Goal: Information Seeking & Learning: Learn about a topic

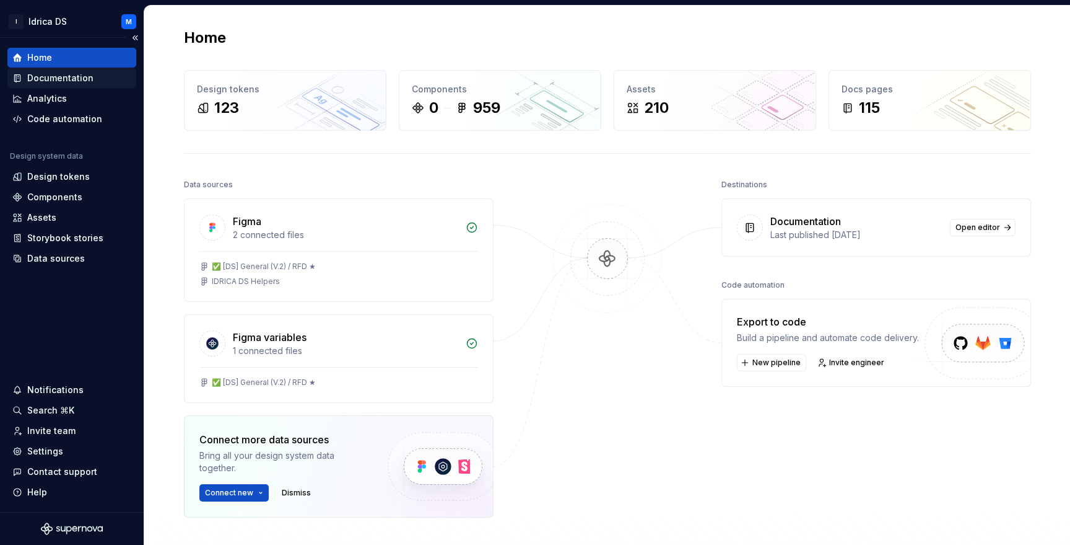
click at [72, 84] on div "Documentation" at bounding box center [71, 78] width 129 height 20
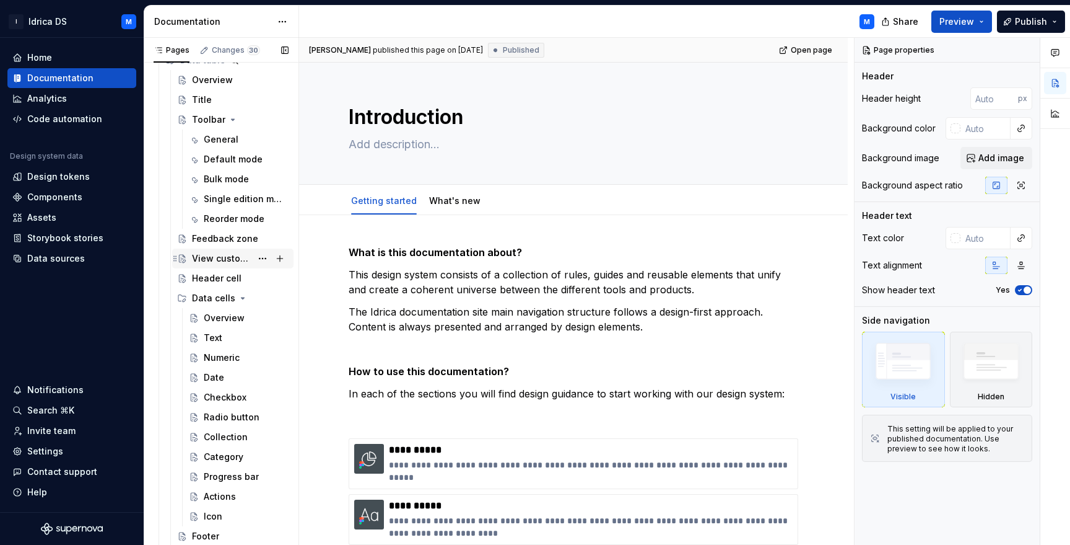
scroll to position [2024, 0]
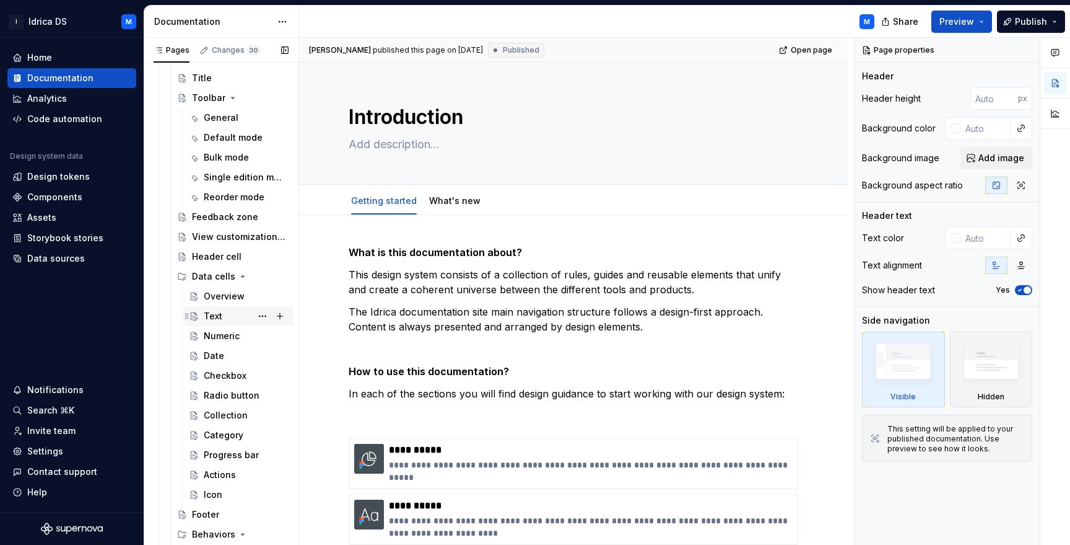
click at [222, 312] on div "Text" at bounding box center [246, 315] width 85 height 17
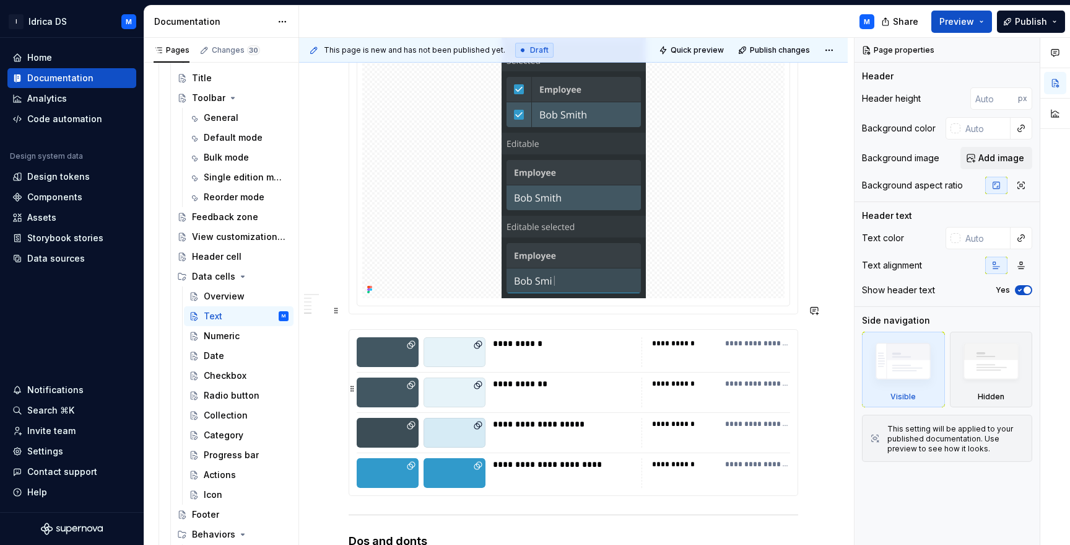
scroll to position [1907, 0]
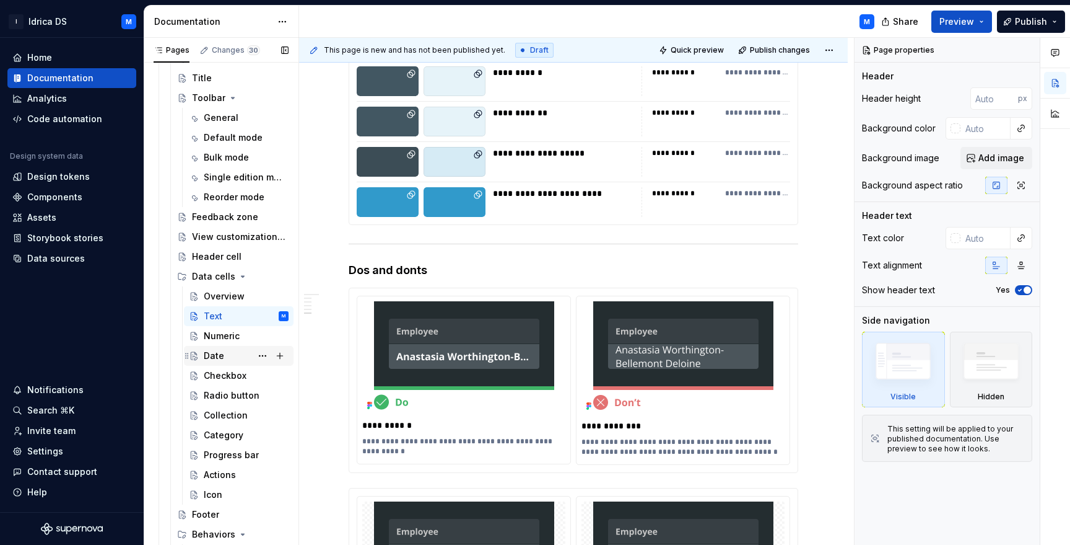
click at [232, 346] on div "Date" at bounding box center [239, 356] width 110 height 20
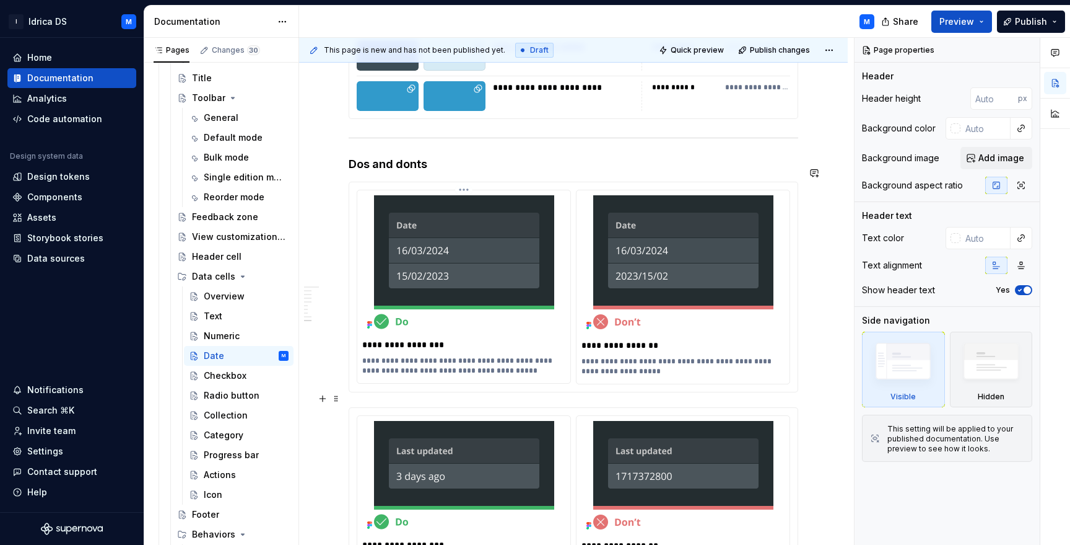
scroll to position [3012, 0]
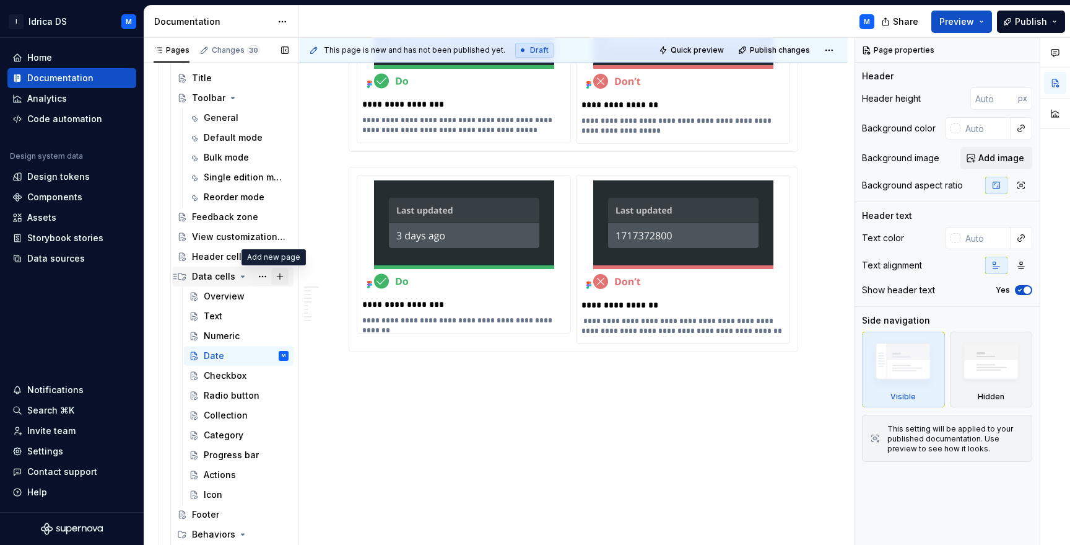
click at [274, 274] on button "Page tree" at bounding box center [279, 276] width 17 height 17
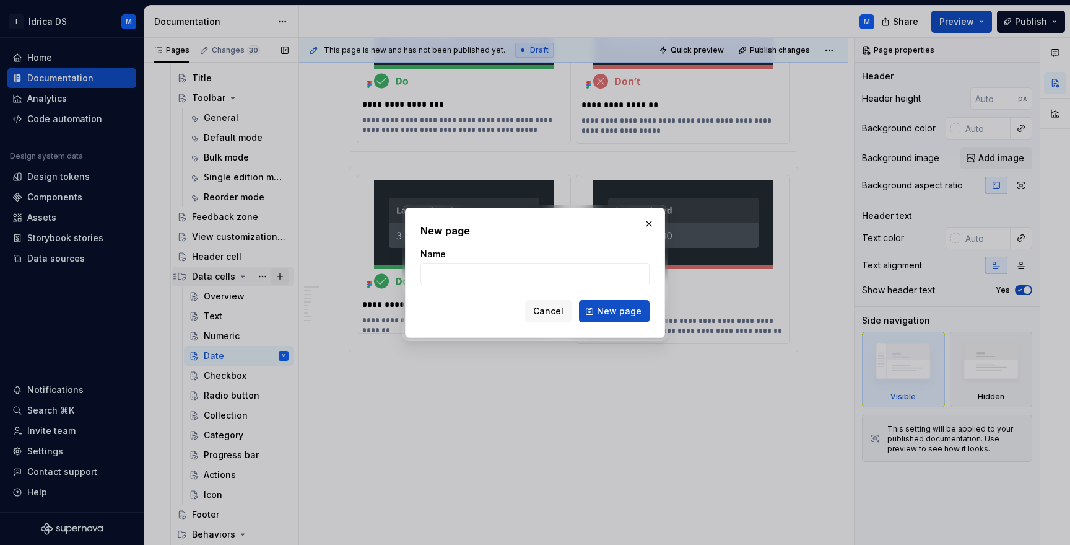
type textarea "*"
type input "Phone number"
click at [616, 310] on button "New page" at bounding box center [614, 311] width 71 height 22
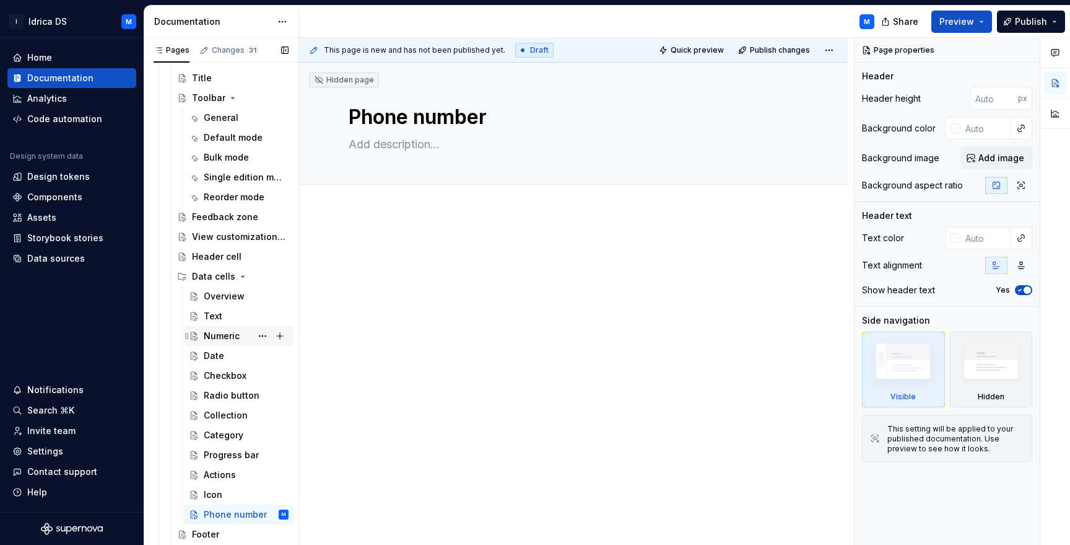
click at [220, 339] on div "Numeric" at bounding box center [222, 336] width 36 height 12
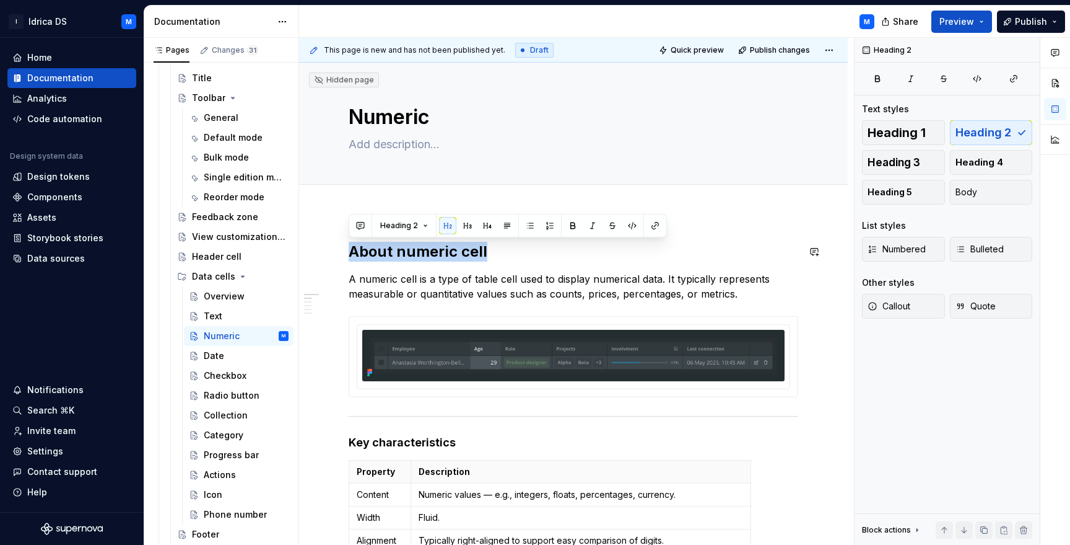
drag, startPoint x: 477, startPoint y: 247, endPoint x: 343, endPoint y: 239, distance: 134.6
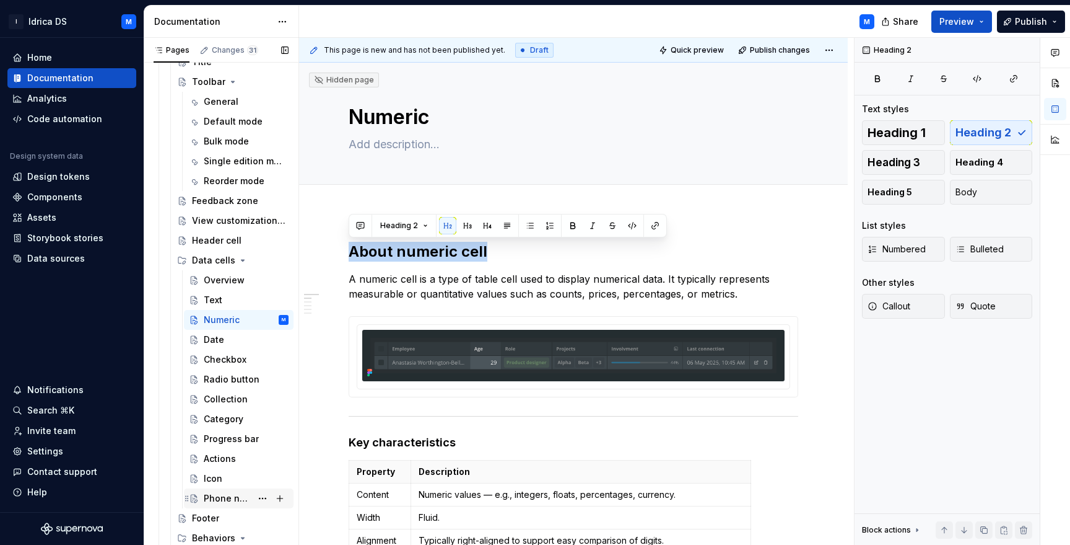
click at [238, 494] on div "Phone number" at bounding box center [228, 498] width 48 height 12
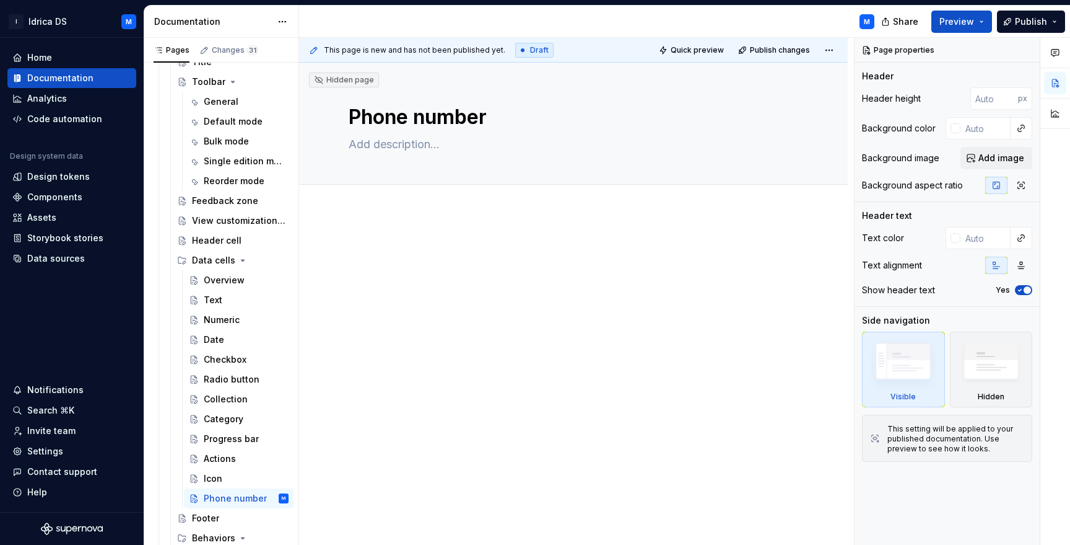
click at [385, 239] on div at bounding box center [573, 339] width 549 height 255
type textarea "*"
paste div
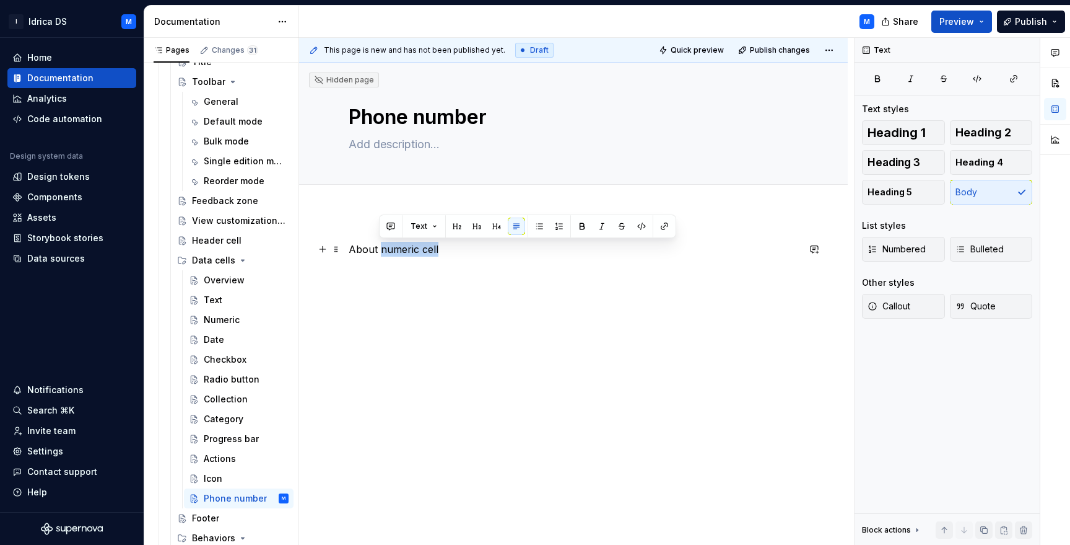
drag, startPoint x: 381, startPoint y: 248, endPoint x: 504, endPoint y: 250, distance: 123.3
click at [501, 250] on p "About numeric cell" at bounding box center [574, 249] width 450 height 15
click at [393, 252] on p "About phone number cell" at bounding box center [574, 249] width 450 height 15
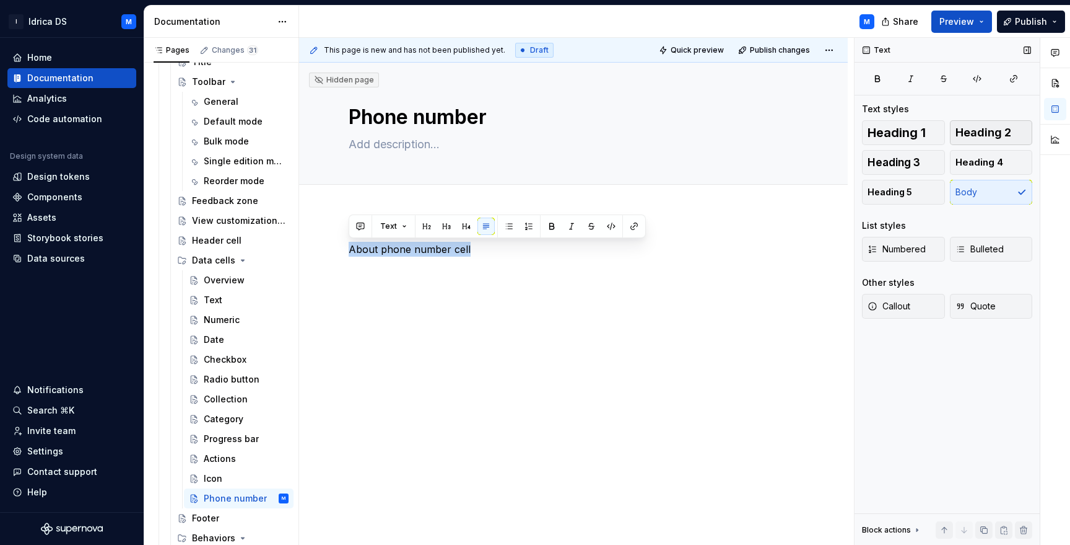
click at [1002, 123] on button "Heading 2" at bounding box center [991, 132] width 83 height 25
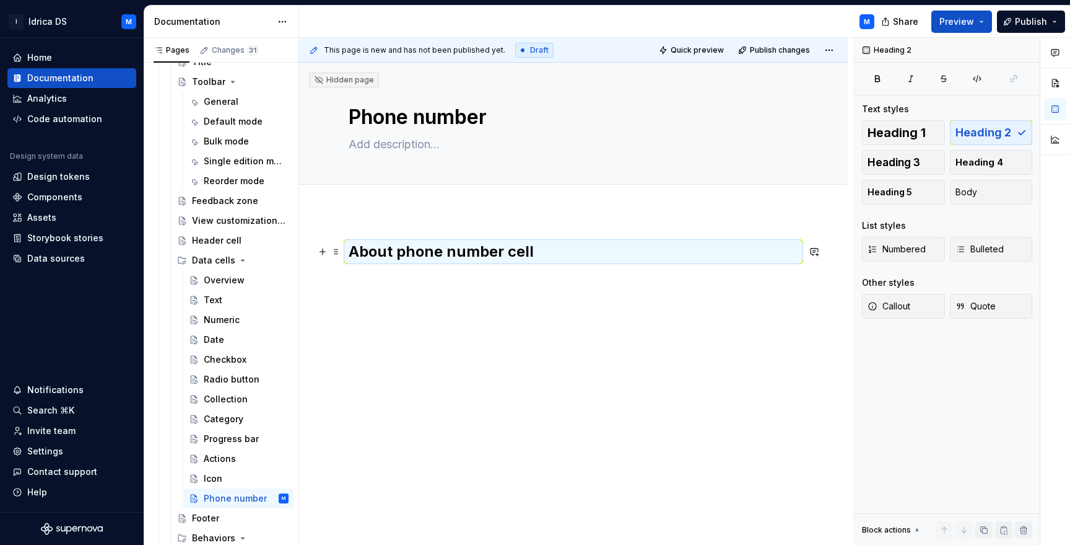
click at [546, 252] on h2 "About phone number cell" at bounding box center [574, 252] width 450 height 20
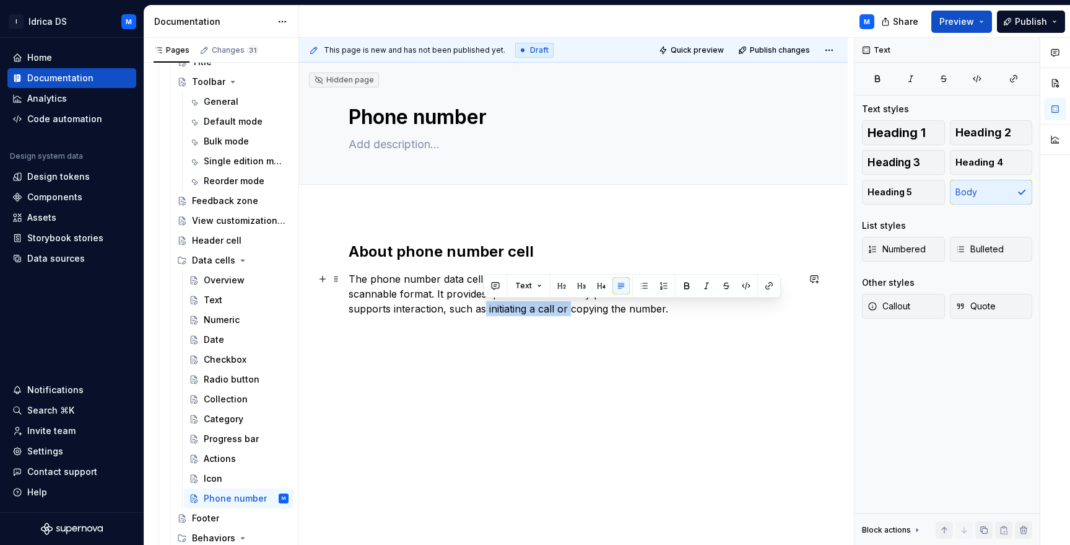
drag, startPoint x: 484, startPoint y: 309, endPoint x: 569, endPoint y: 312, distance: 85.0
click at [569, 312] on p "The phone number data cell displays a user’s or entity’s contact number in a co…" at bounding box center [574, 293] width 450 height 45
click at [699, 313] on p "The phone number data cell displays a user’s or entity’s contact number in a co…" at bounding box center [574, 293] width 450 height 45
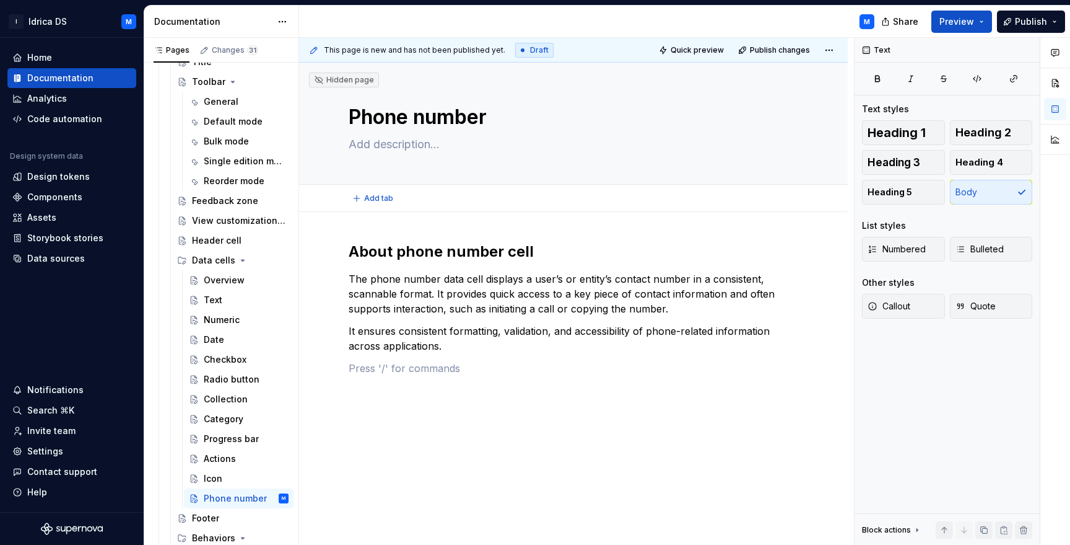
scroll to position [9, 0]
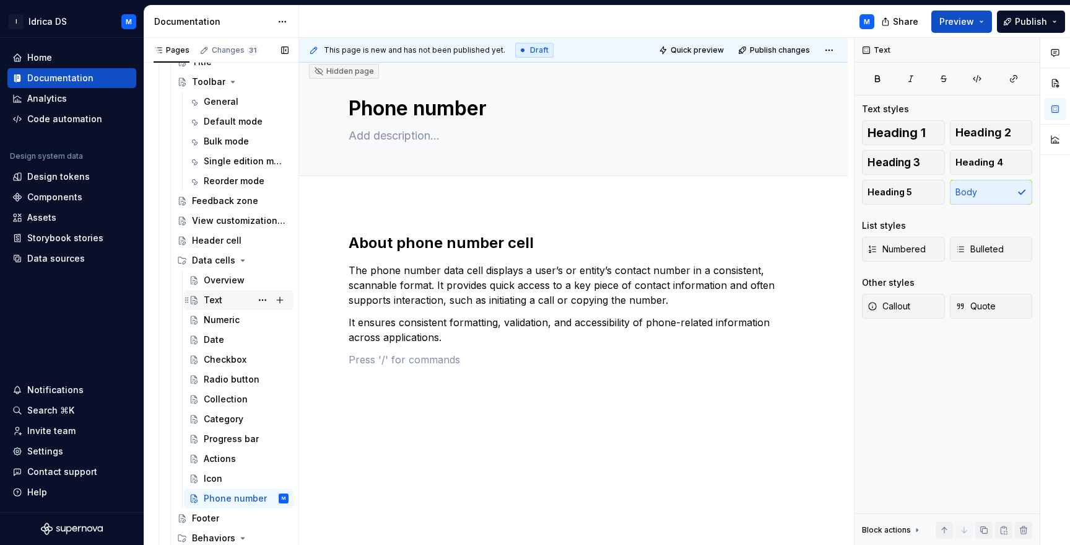
click at [217, 305] on div "Text" at bounding box center [213, 300] width 19 height 12
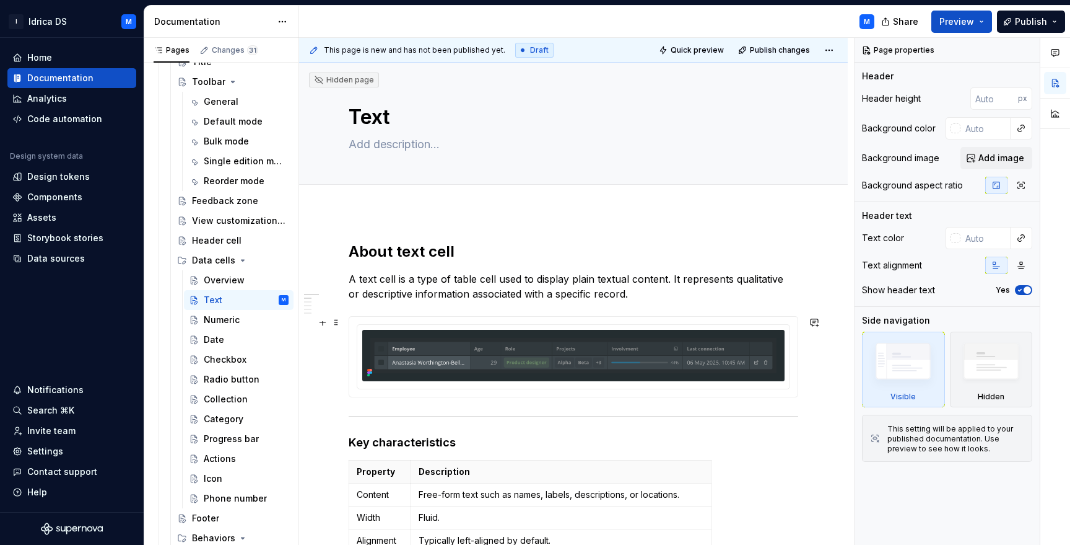
scroll to position [185, 0]
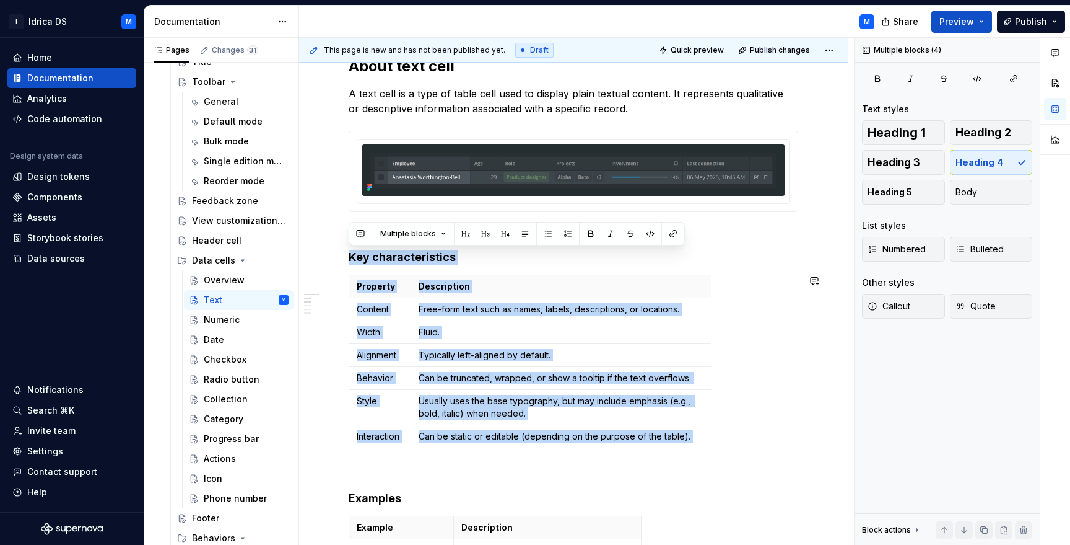
drag, startPoint x: 351, startPoint y: 257, endPoint x: 691, endPoint y: 465, distance: 399.3
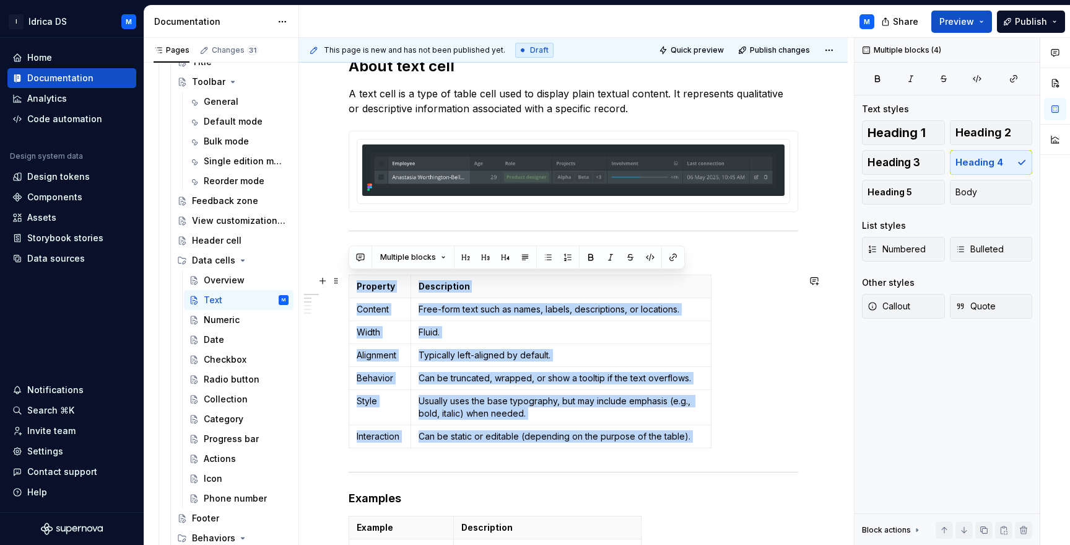
scroll to position [102, 0]
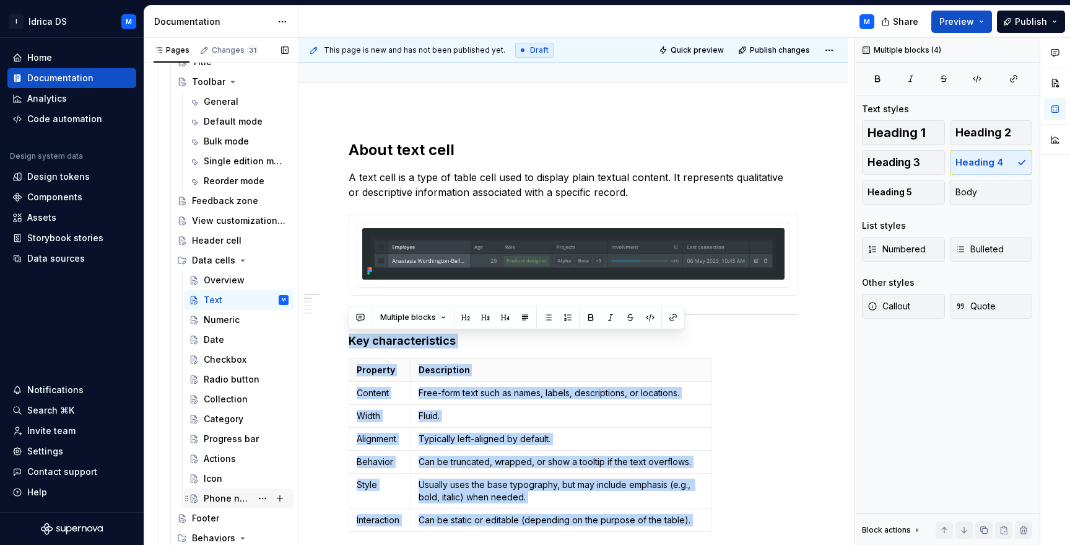
click at [219, 499] on div "Phone number" at bounding box center [228, 498] width 48 height 12
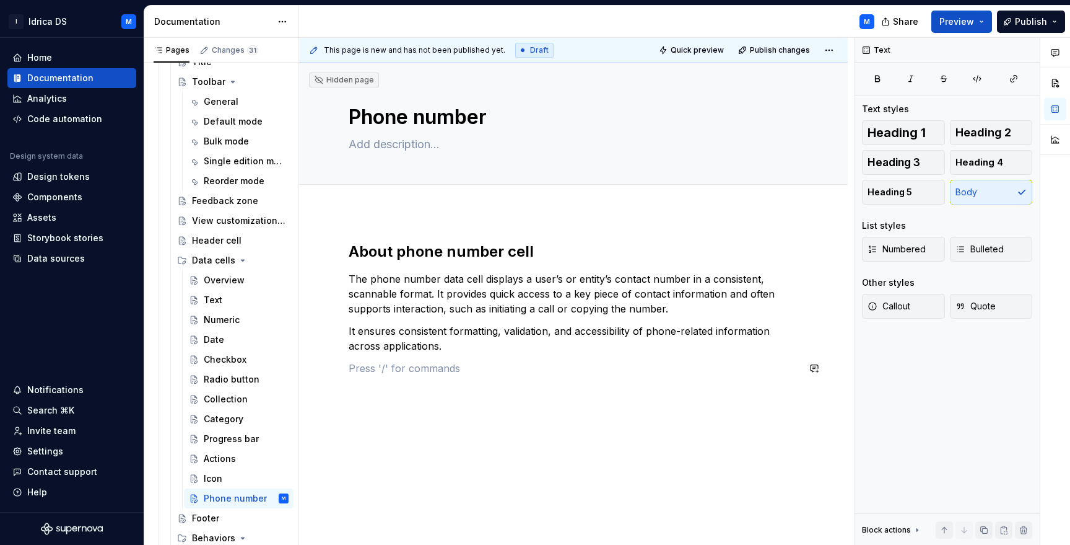
click at [414, 393] on div "About phone number cell The phone number data cell displays a user’s or entity’…" at bounding box center [573, 383] width 549 height 342
type textarea "*"
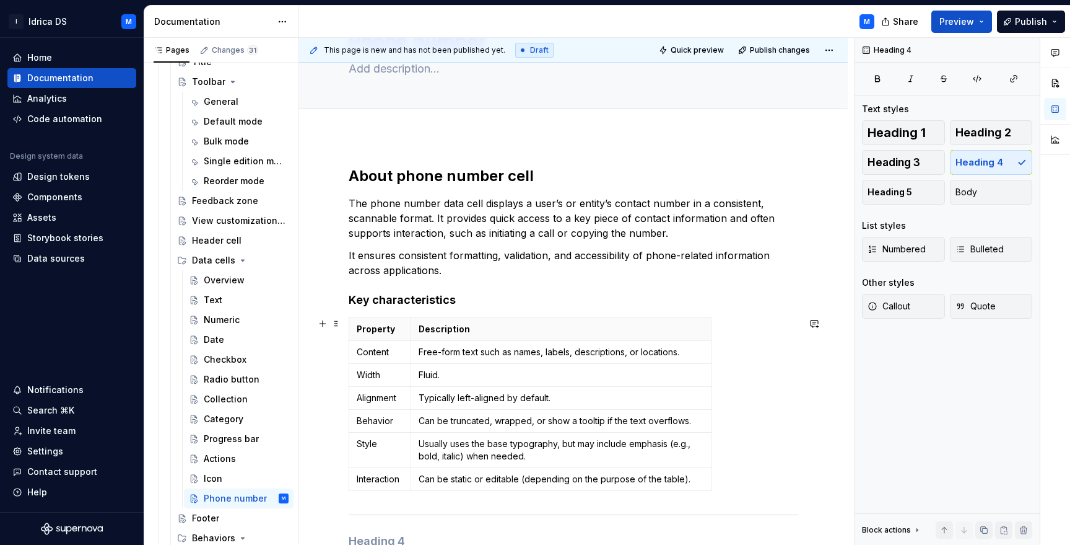
scroll to position [101, 0]
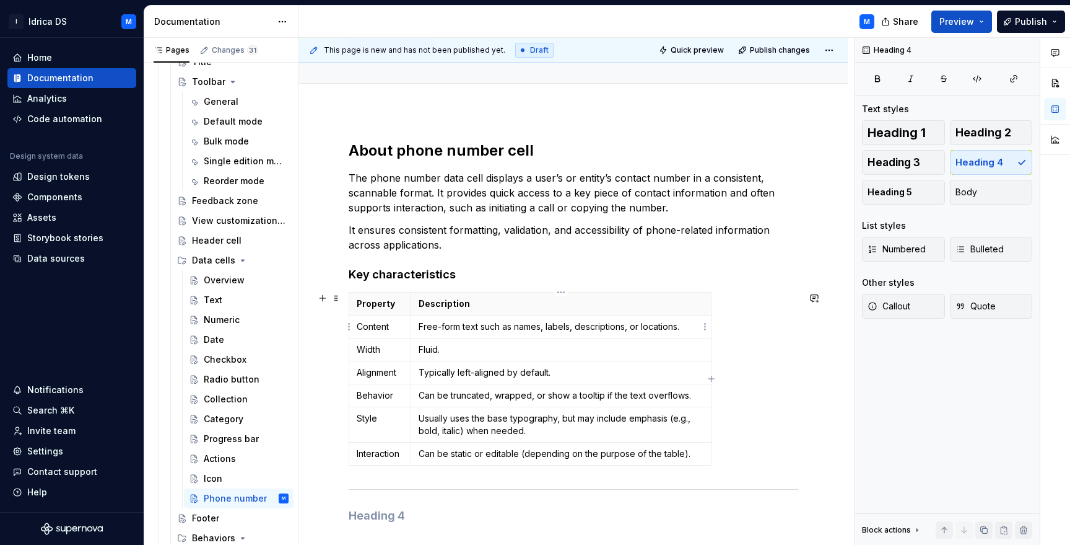
click at [463, 318] on td "Free-form text such as names, labels, descriptions, or locations." at bounding box center [561, 326] width 300 height 23
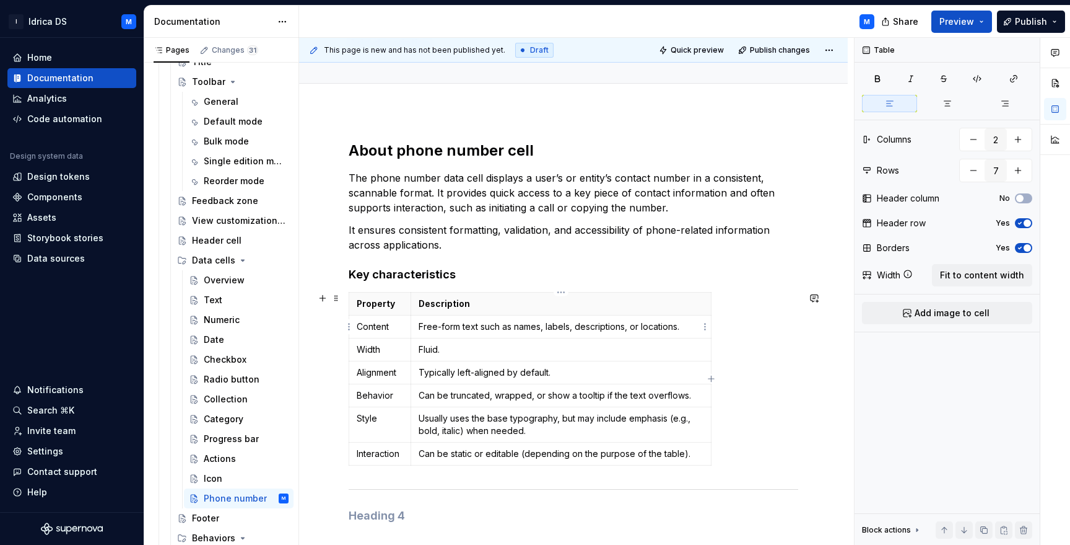
click at [462, 322] on p "Free-form text such as names, labels, descriptions, or locations." at bounding box center [561, 326] width 285 height 12
paste div
click at [432, 328] on p "The full phone number (all numeric values) including country code" at bounding box center [561, 326] width 285 height 12
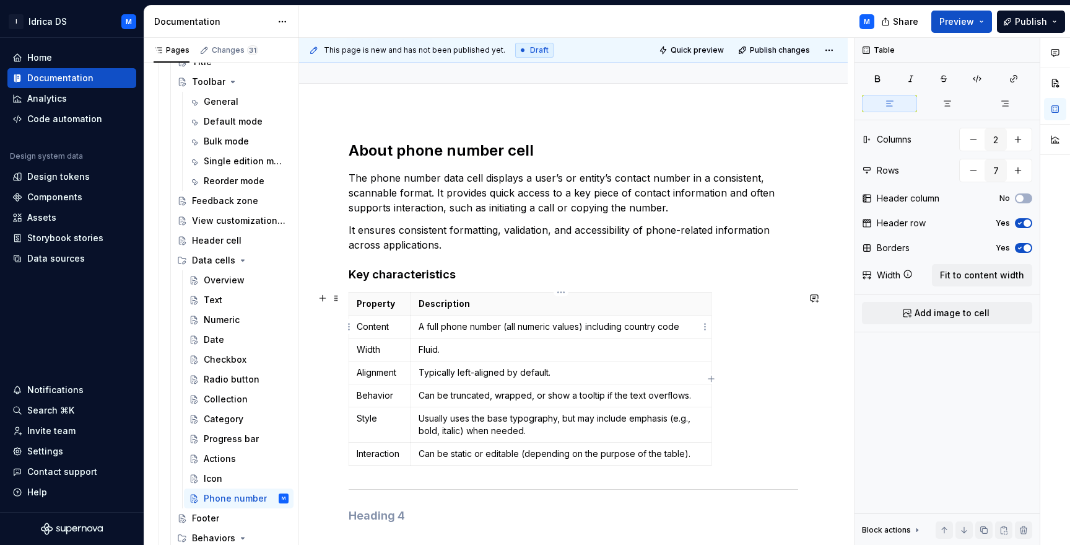
click at [684, 323] on p "A full phone number (all numeric values) including country code" at bounding box center [561, 326] width 285 height 12
click at [452, 418] on p "Usually uses the base typography, but may include emphasis (e.g., bold, italic)…" at bounding box center [561, 424] width 285 height 25
click at [462, 426] on p "Usually uses the base typography, but may include emphasis (e.g., bold, italic)…" at bounding box center [561, 424] width 285 height 25
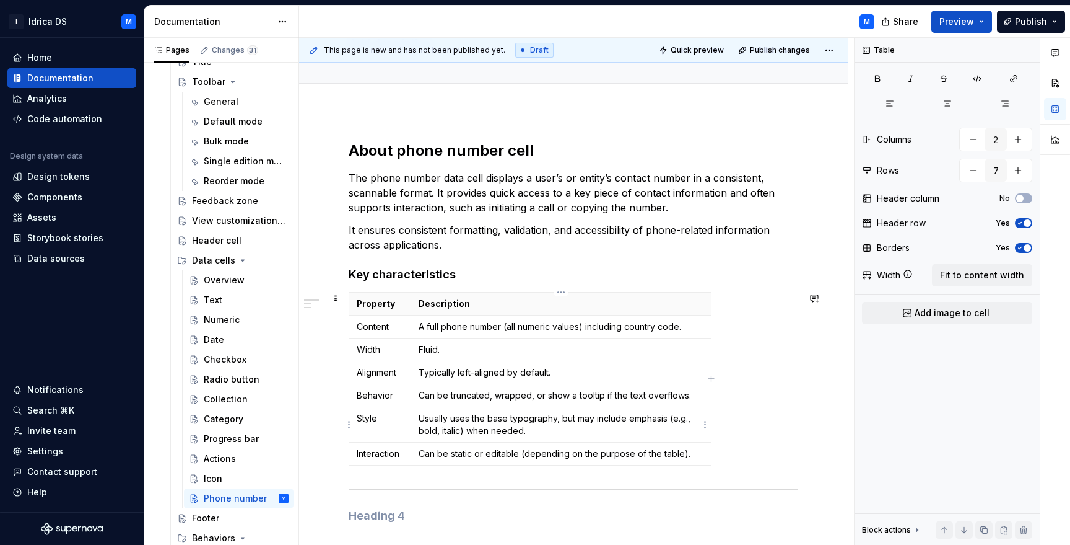
click at [462, 426] on p "Usually uses the base typography, but may include emphasis (e.g., bold, italic)…" at bounding box center [561, 424] width 285 height 25
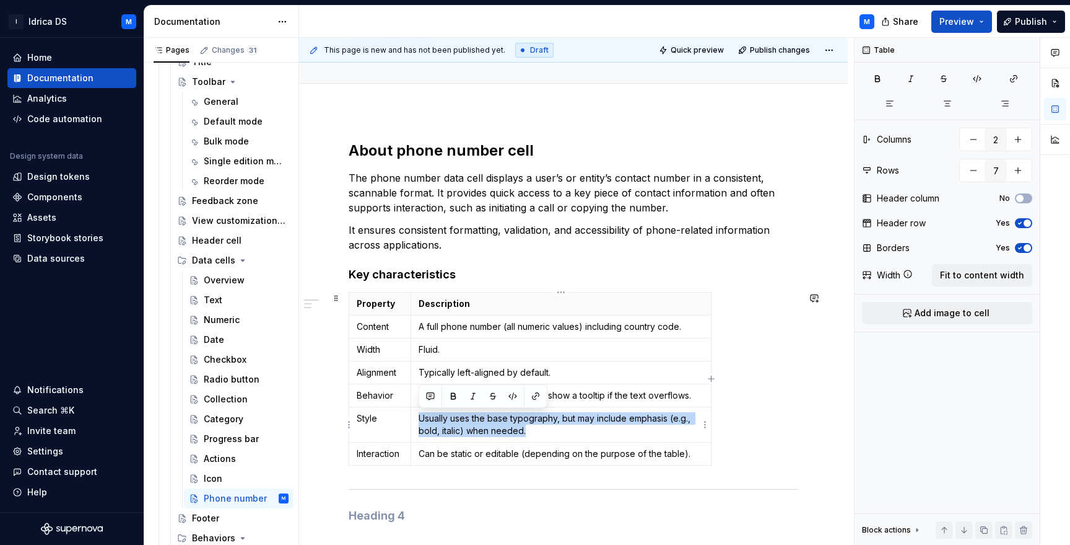
click at [462, 426] on p "Usually uses the base typography, but may include emphasis (e.g., bold, italic)…" at bounding box center [561, 424] width 285 height 25
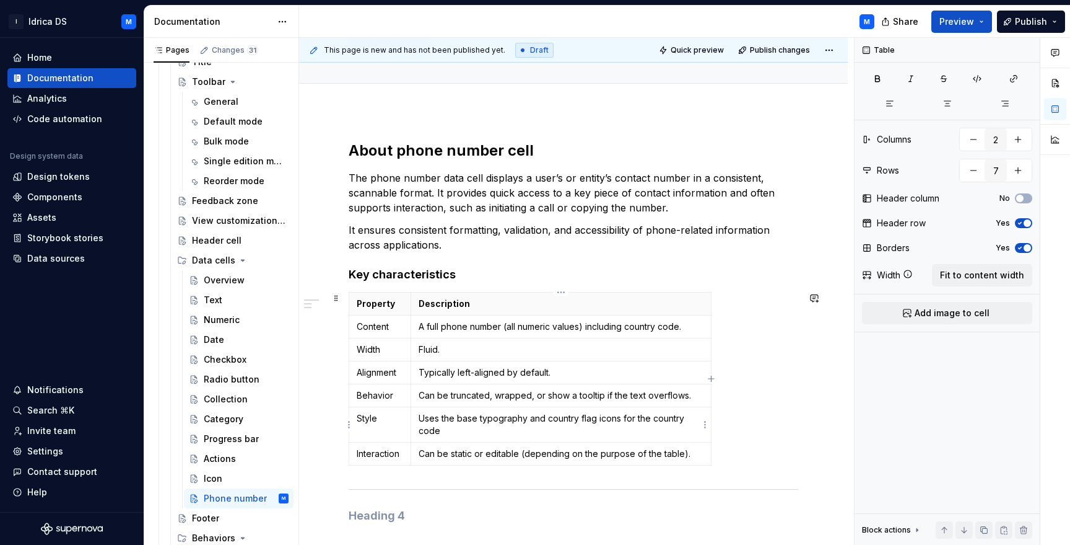
click at [544, 419] on p "Uses the base typography and country flag icons for the country code" at bounding box center [561, 424] width 285 height 25
click at [540, 434] on p "Uses the base typography accompanied by country flag icons for the country code" at bounding box center [561, 424] width 285 height 25
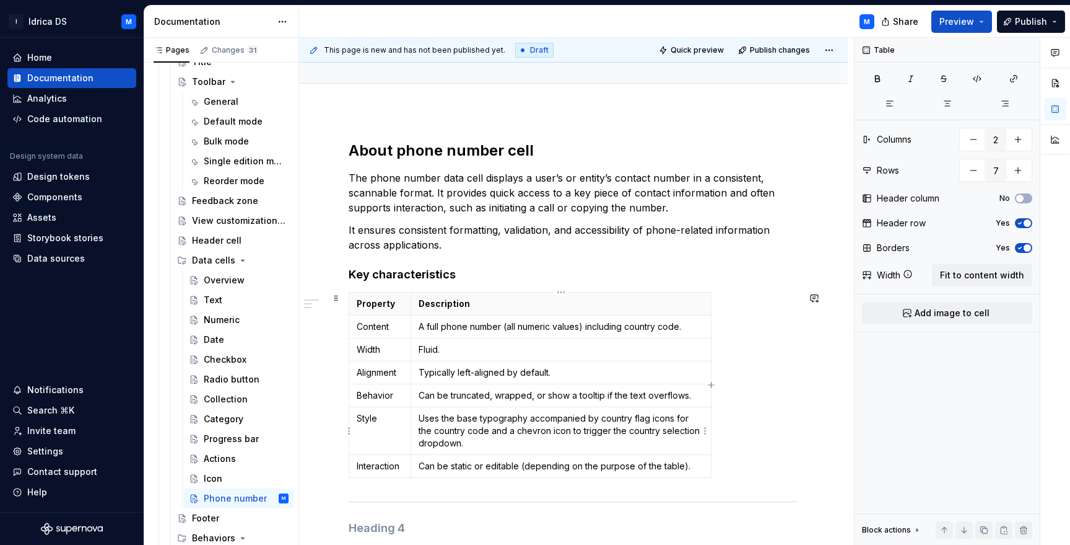
click at [566, 447] on p "Uses the base typography accompanied by country flag icons for the country code…" at bounding box center [561, 430] width 285 height 37
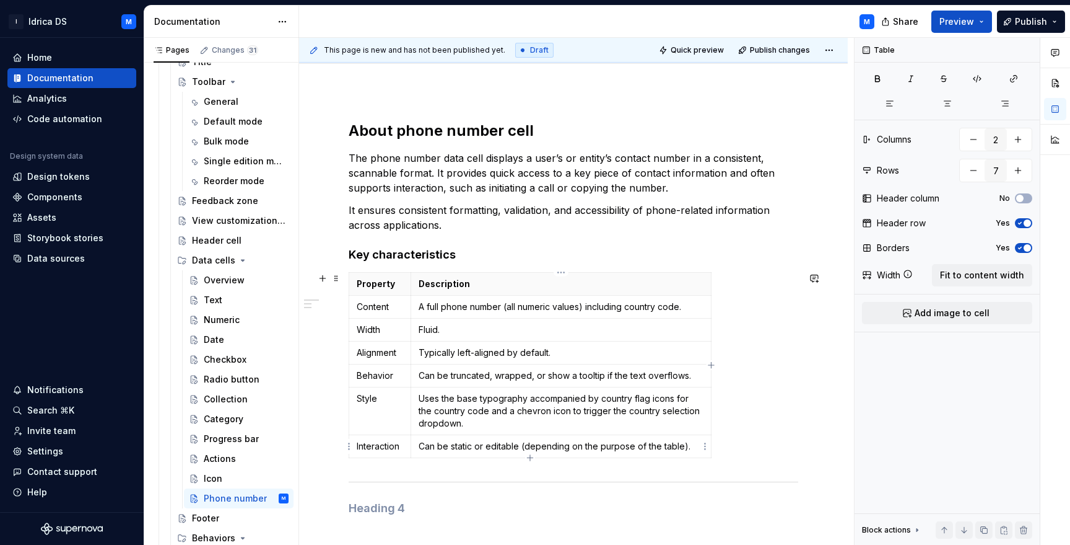
click at [522, 445] on p "Can be static or editable (depending on the purpose of the table)." at bounding box center [561, 446] width 285 height 12
click at [454, 449] on p "Can be static or editable (depending on the purpose of the table)." at bounding box center [561, 446] width 285 height 12
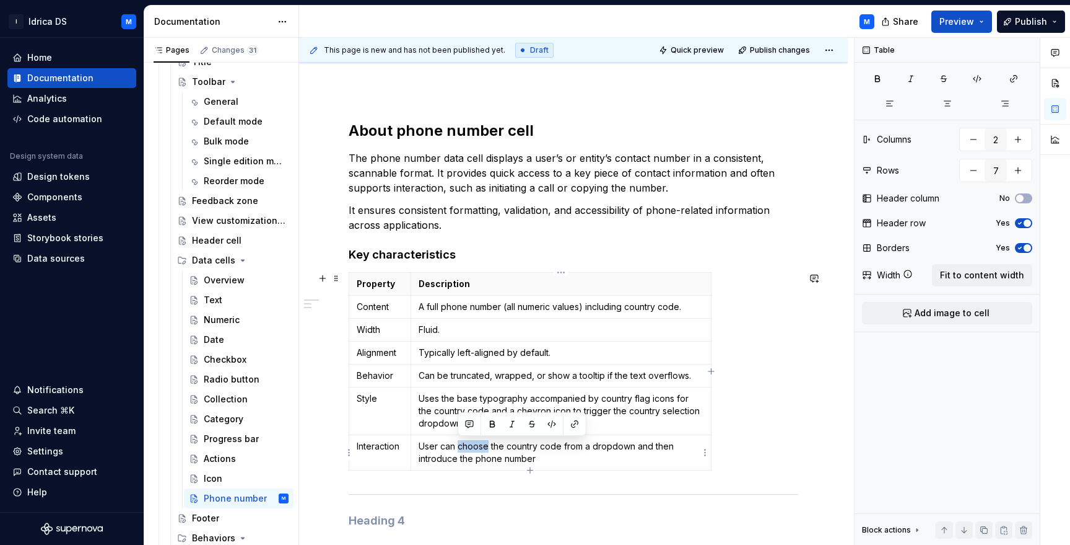
drag, startPoint x: 458, startPoint y: 446, endPoint x: 486, endPoint y: 445, distance: 27.9
click at [486, 445] on p "User can choose the country code from a dropdown and then introduce the phone n…" at bounding box center [561, 452] width 285 height 25
click at [554, 453] on p "User can associate the country code from a dropdown and then introduce the phon…" at bounding box center [561, 452] width 285 height 25
click at [766, 402] on div "Property Description Content A full phone number (all numeric values) including…" at bounding box center [574, 373] width 450 height 203
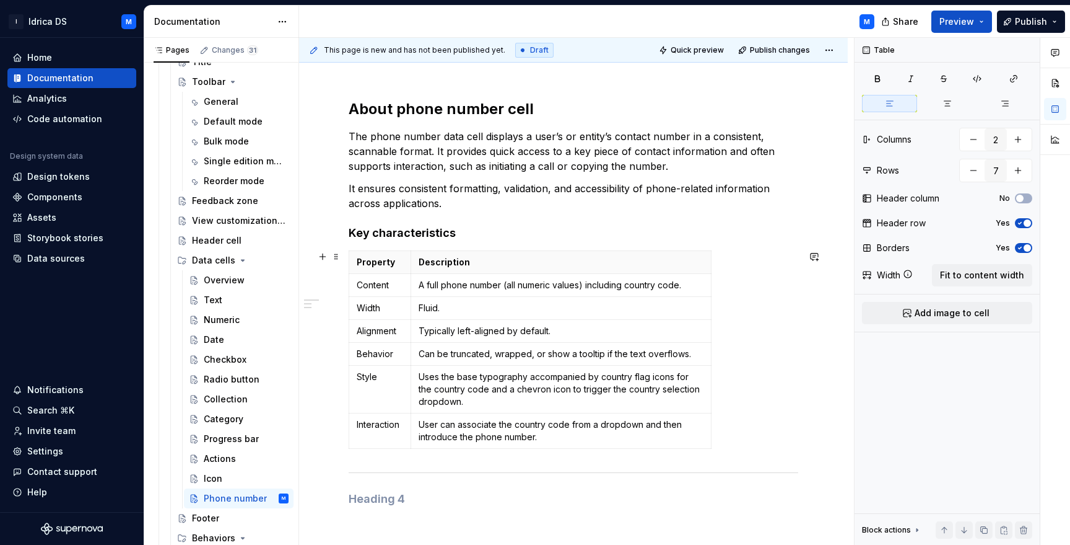
scroll to position [239, 0]
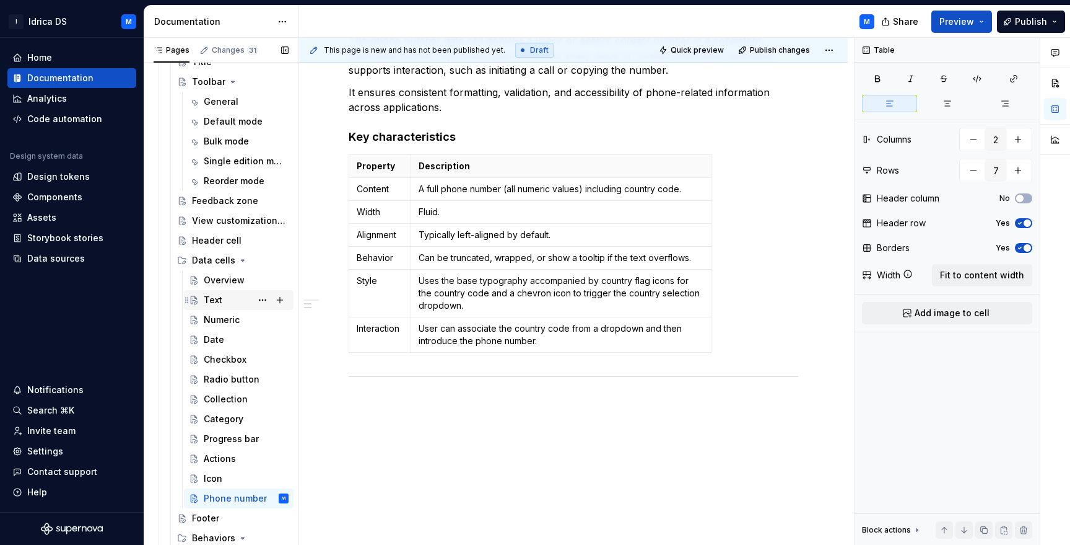
click at [227, 299] on div "Text" at bounding box center [246, 299] width 85 height 17
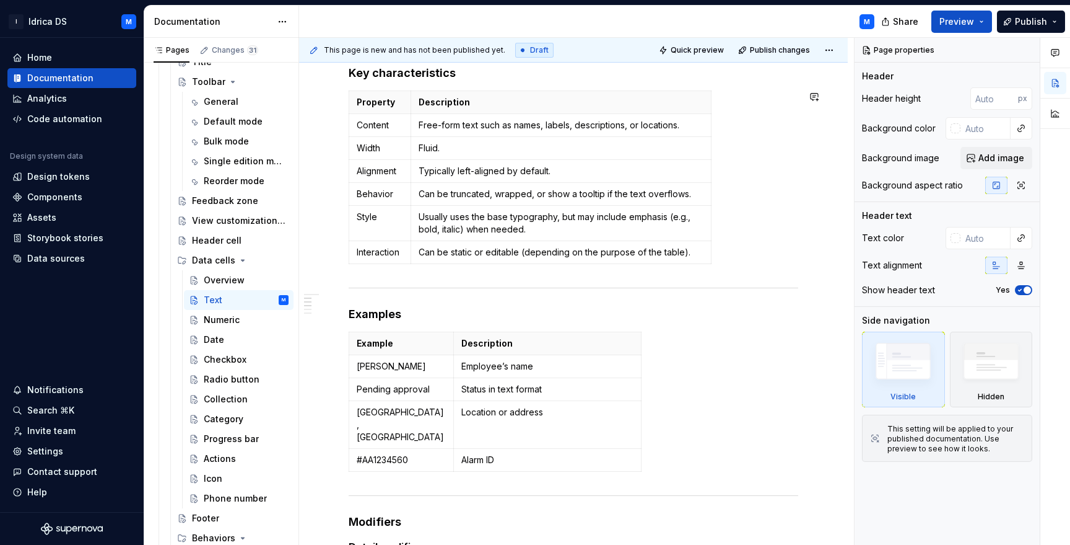
scroll to position [472, 0]
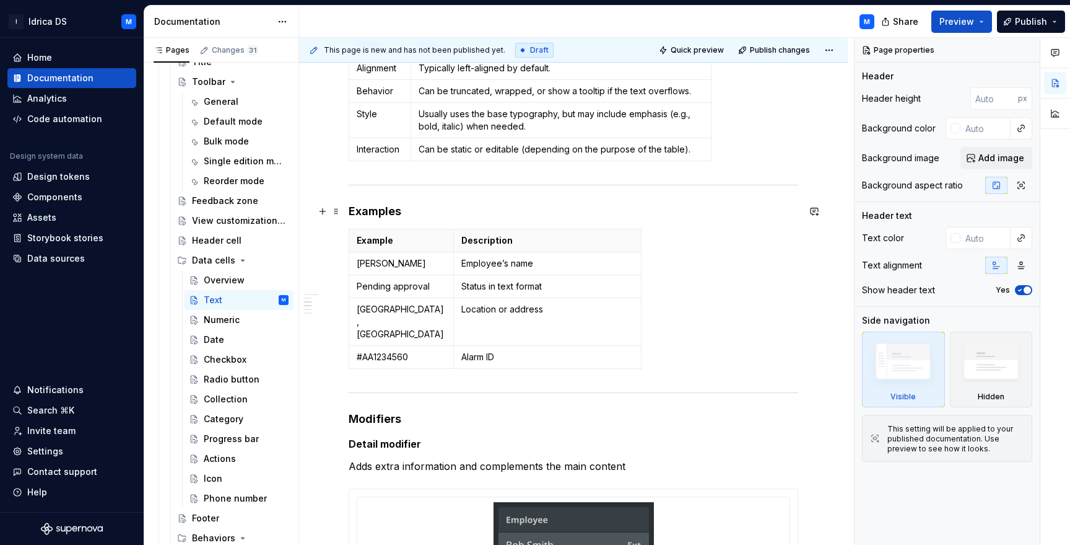
click at [387, 209] on h4 "Examples" at bounding box center [574, 211] width 450 height 15
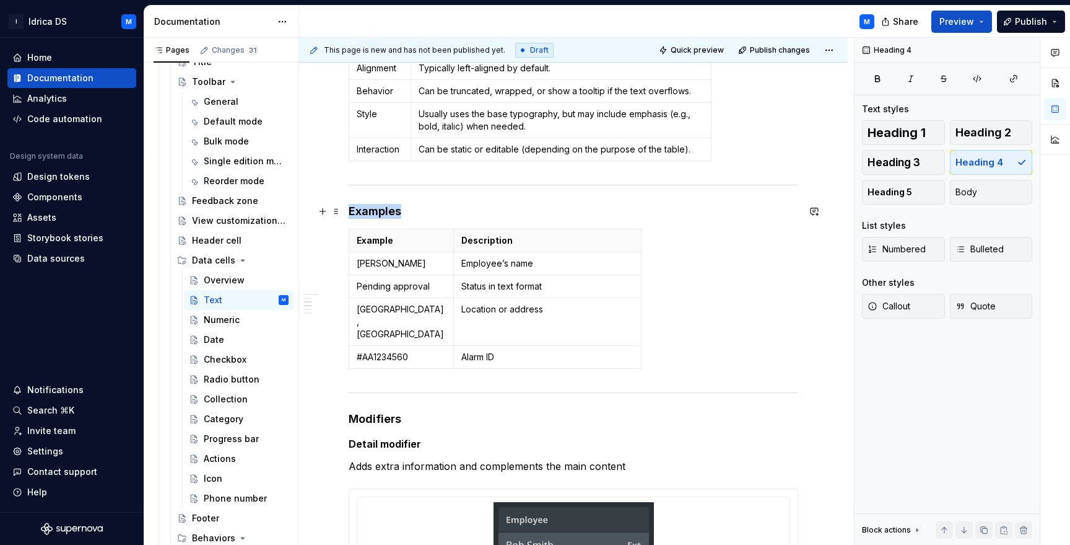
click at [387, 209] on h4 "Examples" at bounding box center [574, 211] width 450 height 15
copy h4 "Examples"
click at [356, 211] on h4 "Examples" at bounding box center [574, 211] width 450 height 15
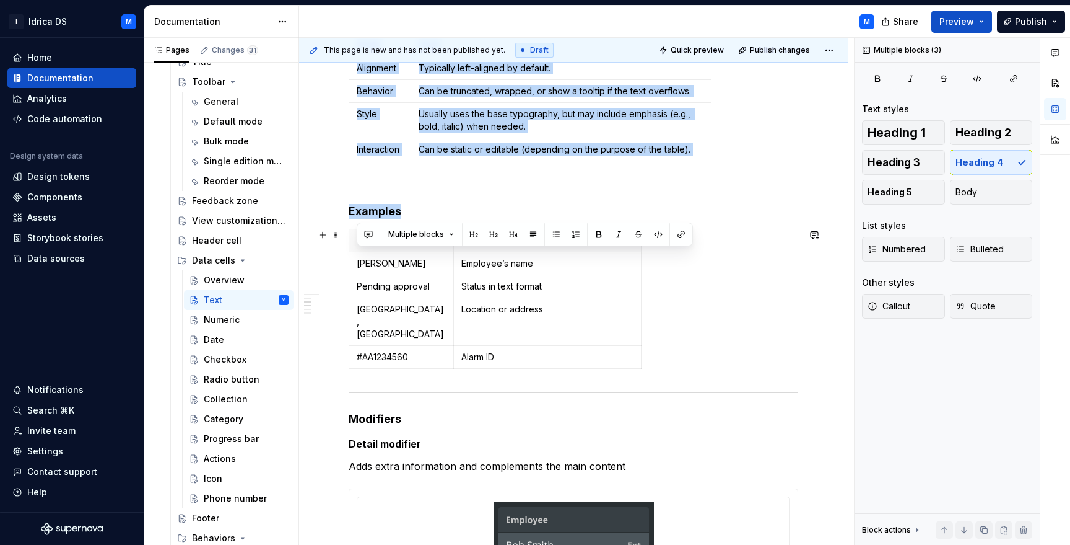
drag, startPoint x: 352, startPoint y: 210, endPoint x: 652, endPoint y: 345, distance: 329.4
click at [657, 343] on div "Example Description [PERSON_NAME] Employee’s name Pending approval Status in te…" at bounding box center [574, 301] width 450 height 145
drag, startPoint x: 603, startPoint y: 343, endPoint x: 347, endPoint y: 217, distance: 284.8
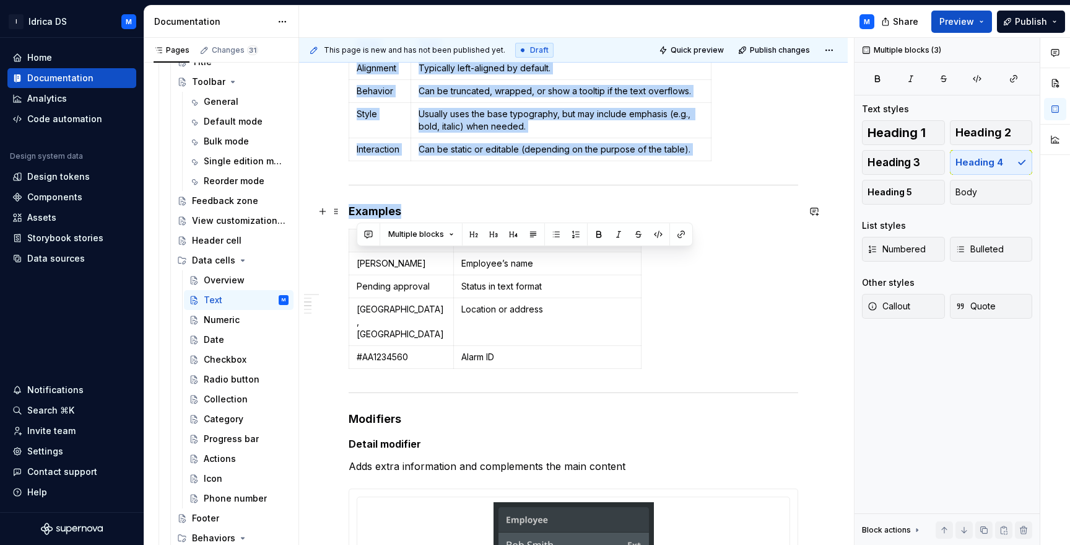
click at [348, 216] on div "This page is new and has not been published yet. Draft Quick preview Publish ch…" at bounding box center [576, 291] width 555 height 507
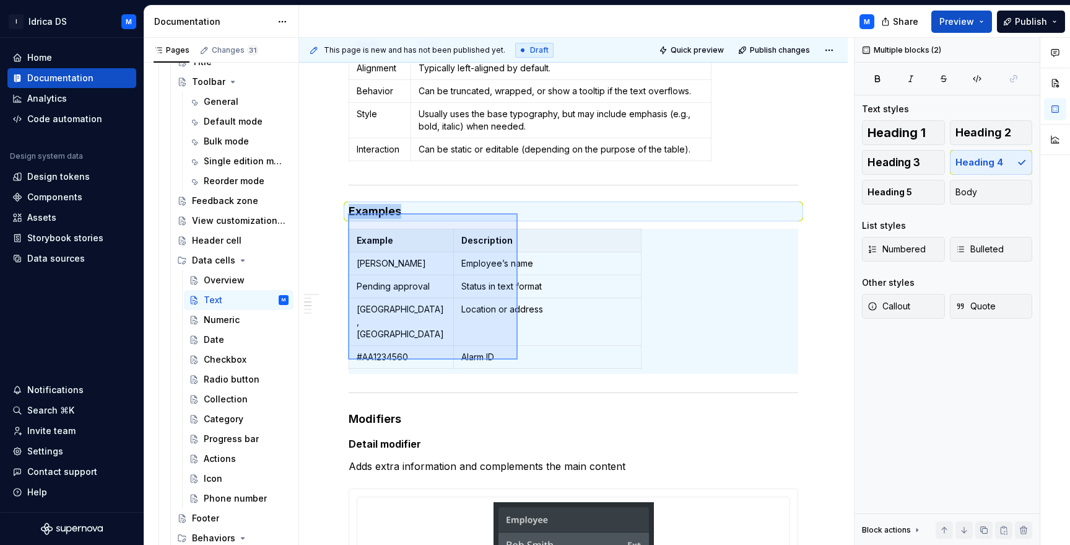
drag, startPoint x: 352, startPoint y: 216, endPoint x: 518, endPoint y: 359, distance: 218.7
click at [518, 359] on div "This page is new and has not been published yet. Draft Quick preview Publish ch…" at bounding box center [576, 291] width 555 height 507
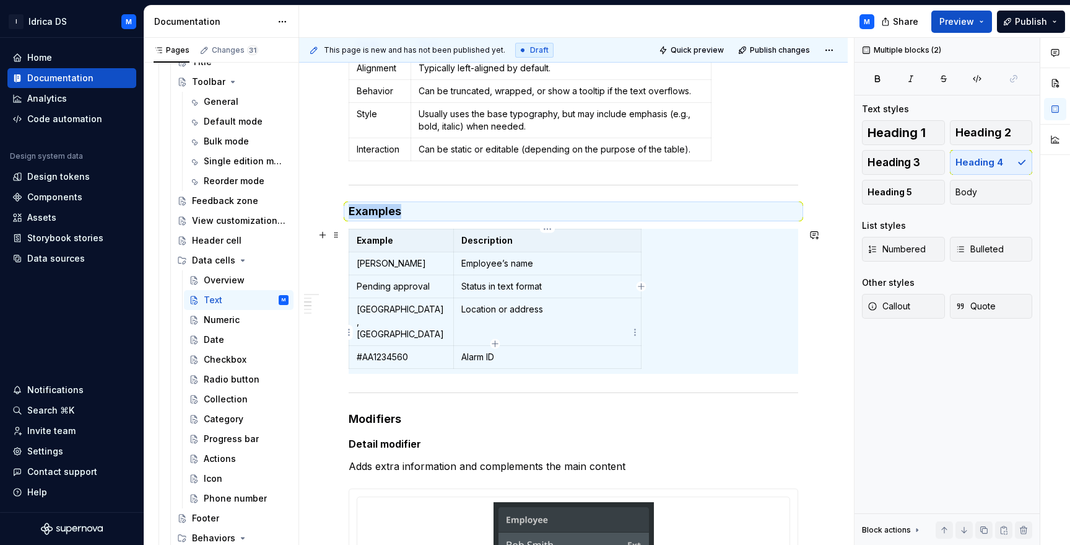
copy h4 "Examples"
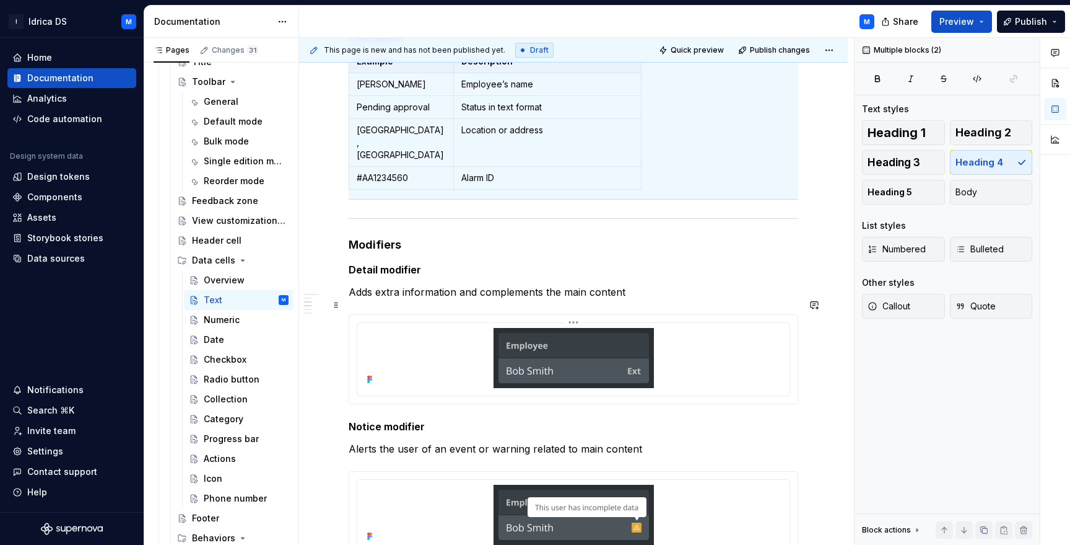
scroll to position [722, 0]
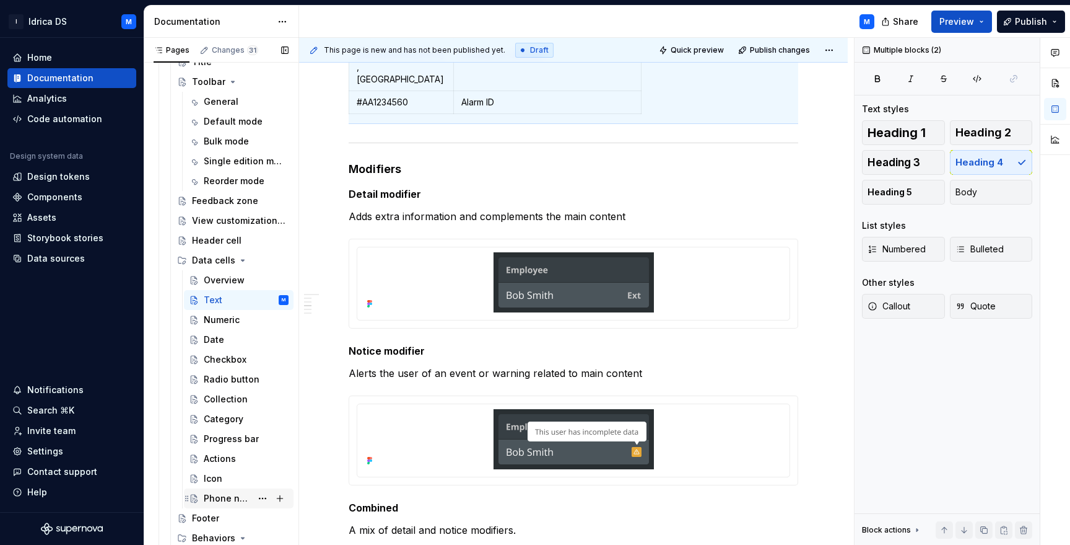
click at [213, 501] on div "Phone number" at bounding box center [228, 498] width 48 height 12
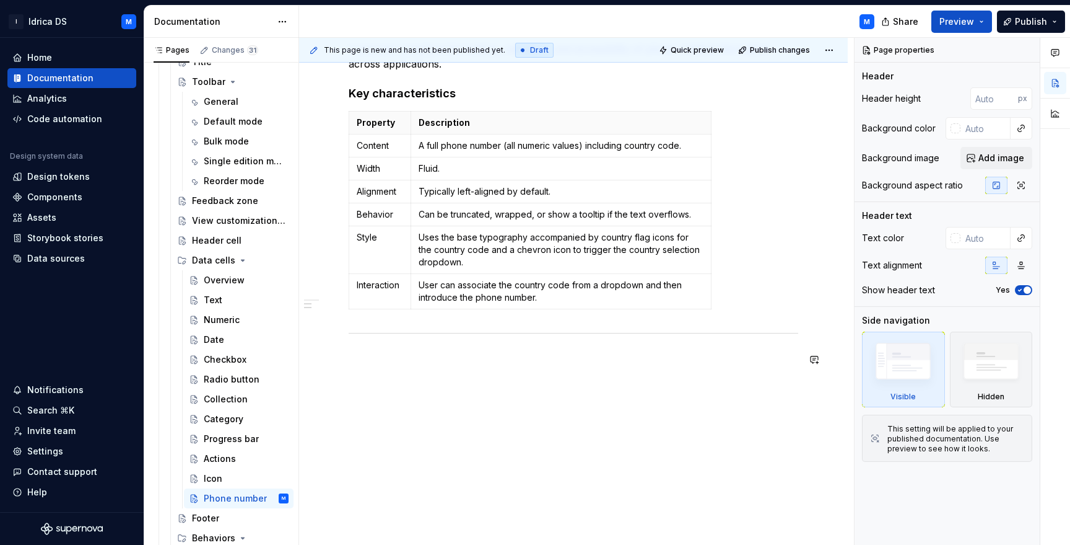
click at [414, 375] on div "About phone number cell The phone number data cell displays a user’s or entity’…" at bounding box center [574, 171] width 450 height 422
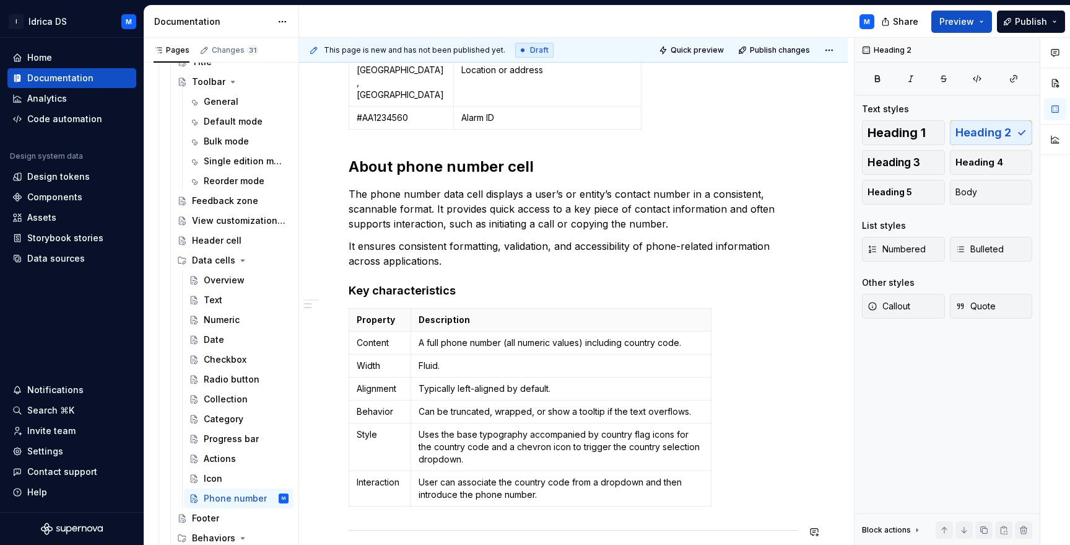
scroll to position [6, 0]
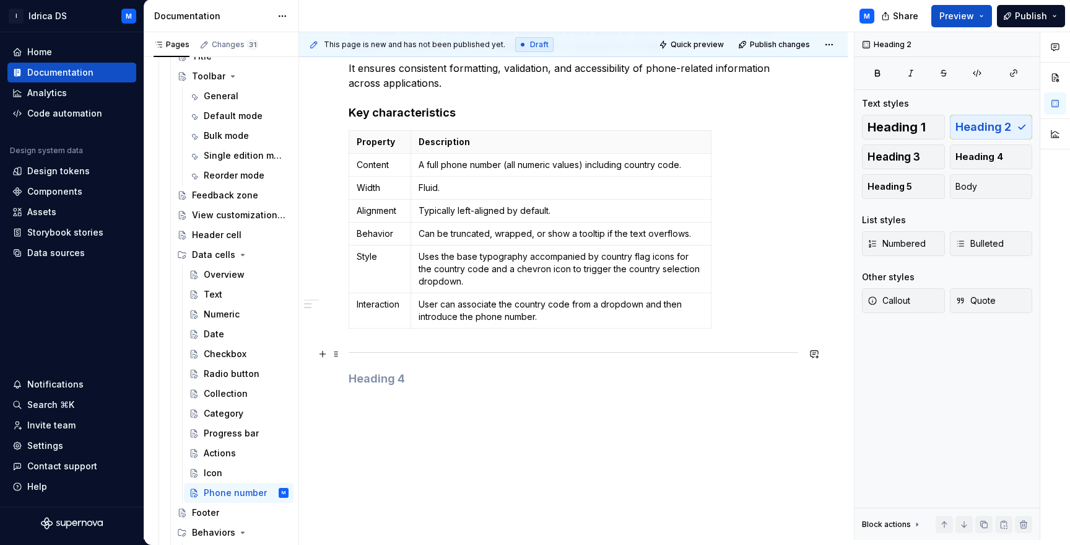
click at [384, 371] on h4 at bounding box center [574, 378] width 450 height 15
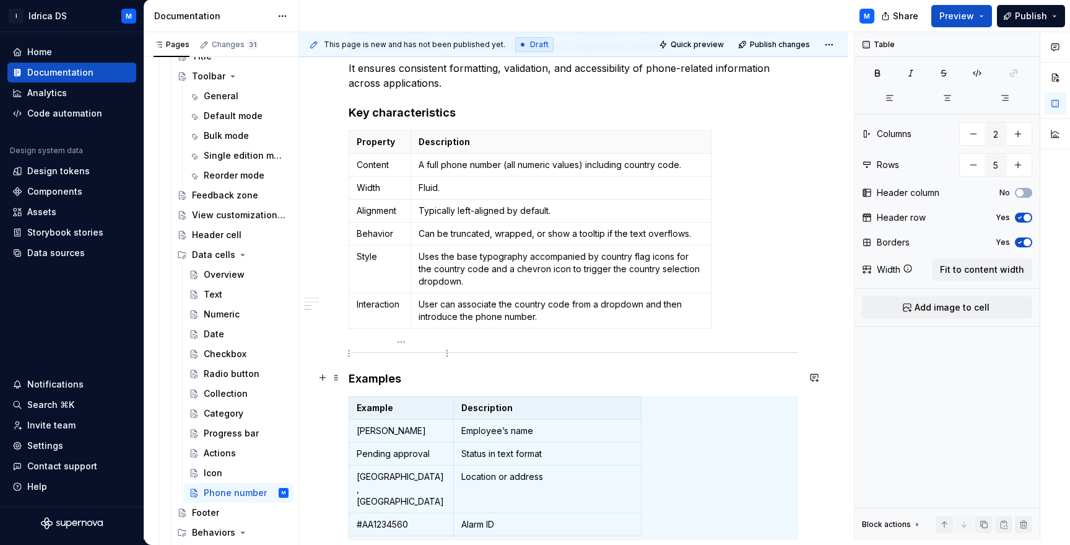
scroll to position [484, 0]
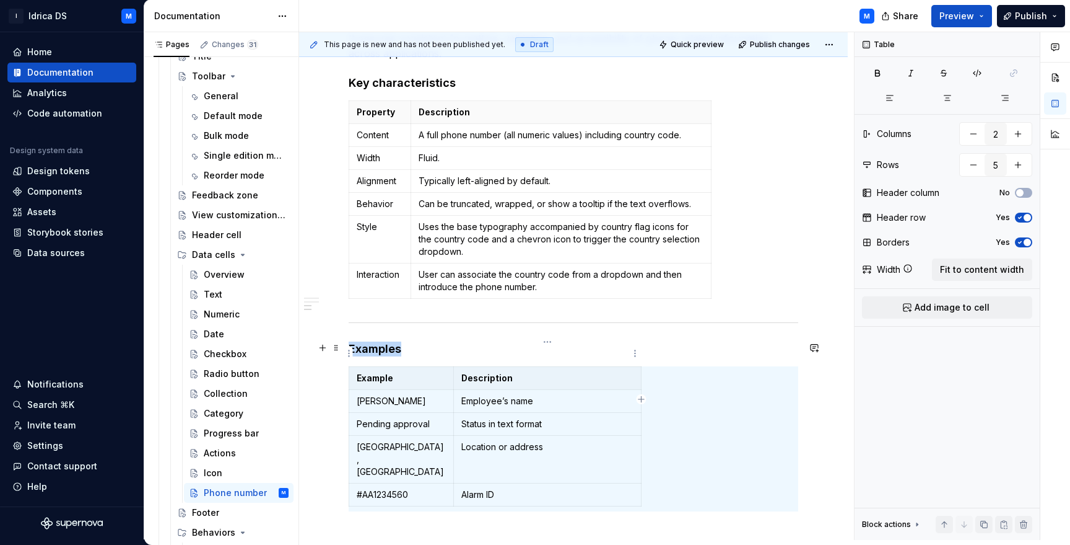
click at [473, 372] on p "Description" at bounding box center [548, 378] width 172 height 12
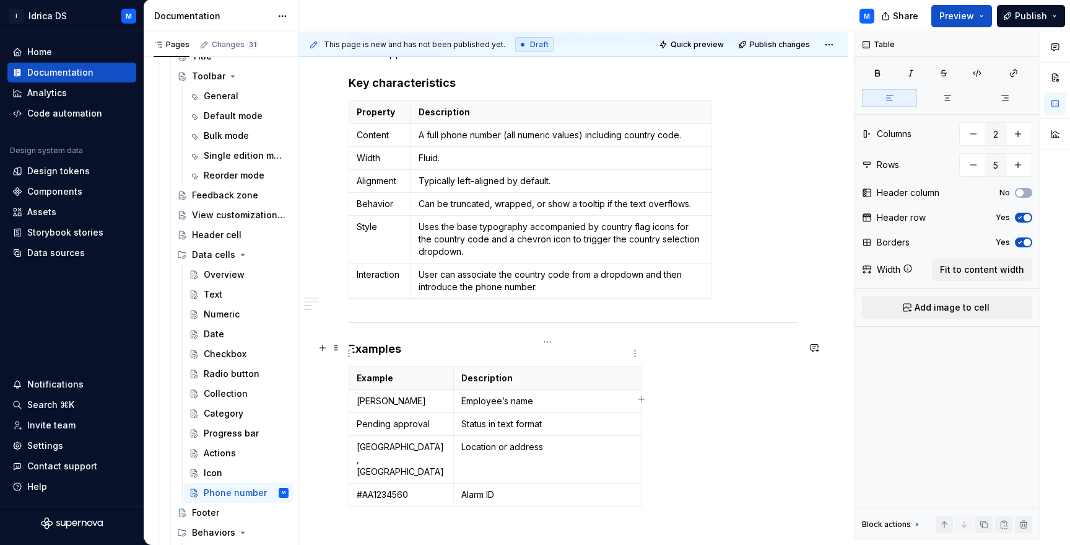
click at [623, 372] on p "Description" at bounding box center [548, 378] width 172 height 12
click at [645, 341] on h4 "Examples" at bounding box center [574, 348] width 450 height 15
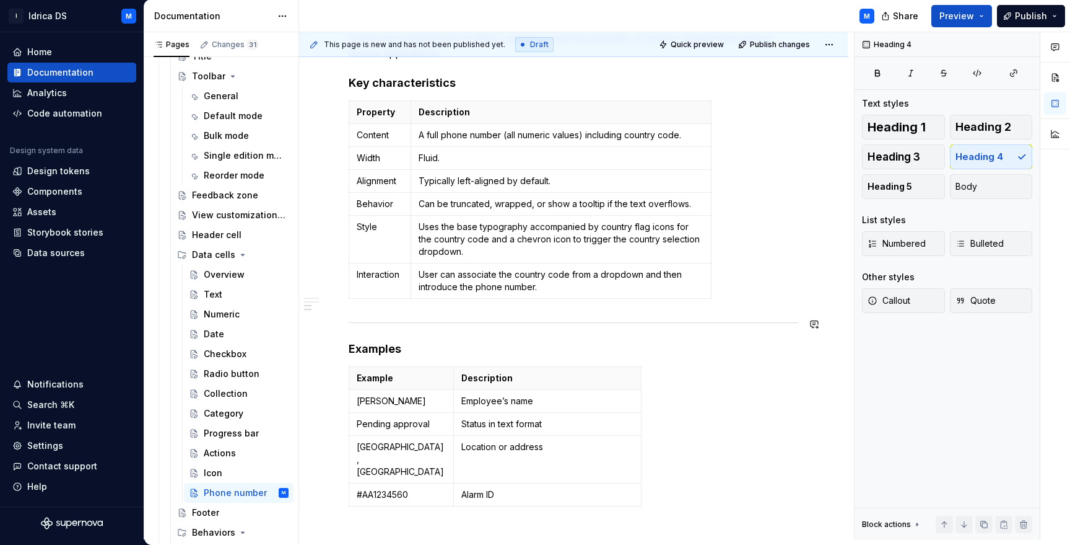
scroll to position [559, 0]
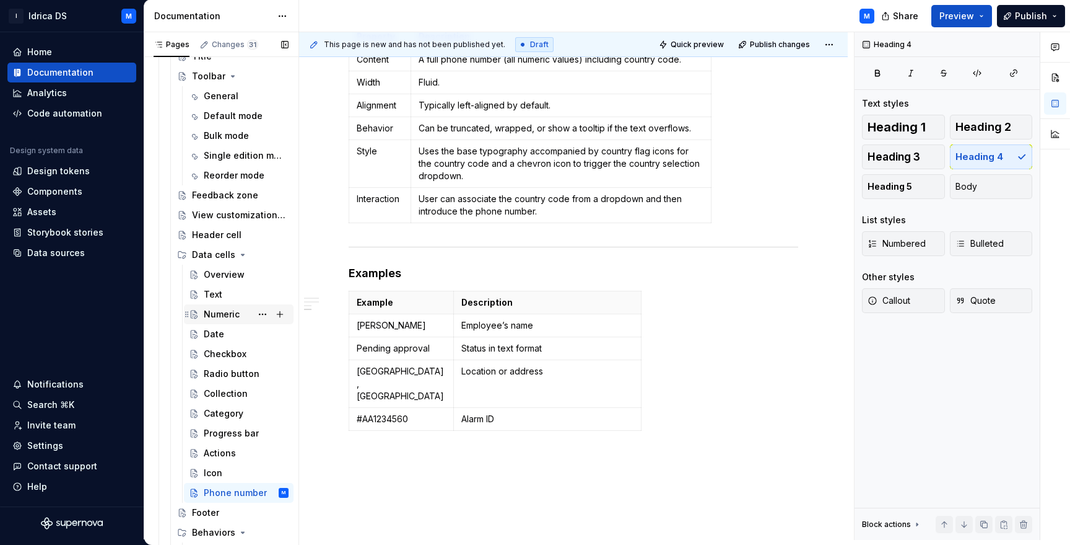
click at [224, 312] on div "Numeric" at bounding box center [222, 314] width 36 height 12
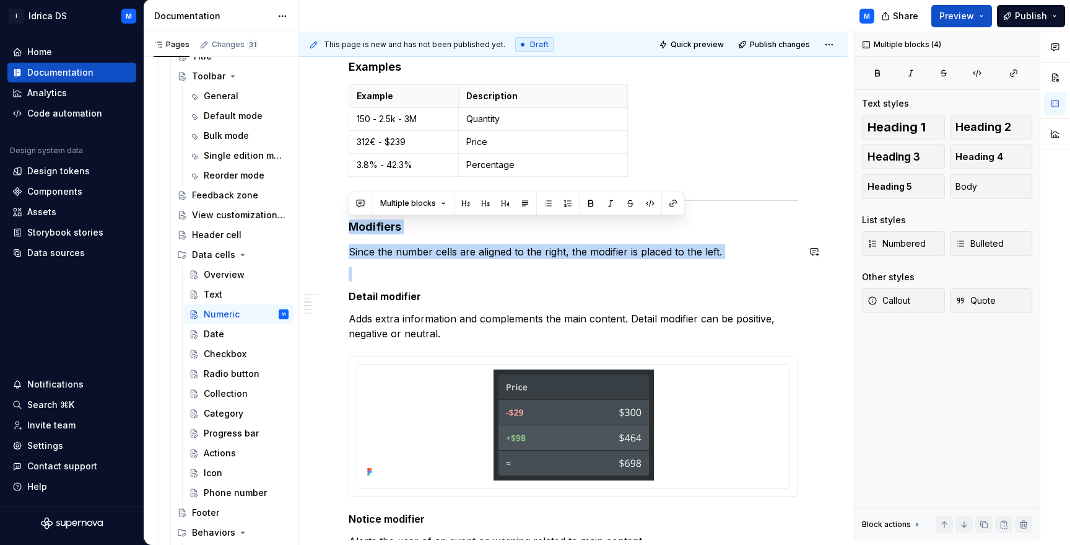
scroll to position [691, 0]
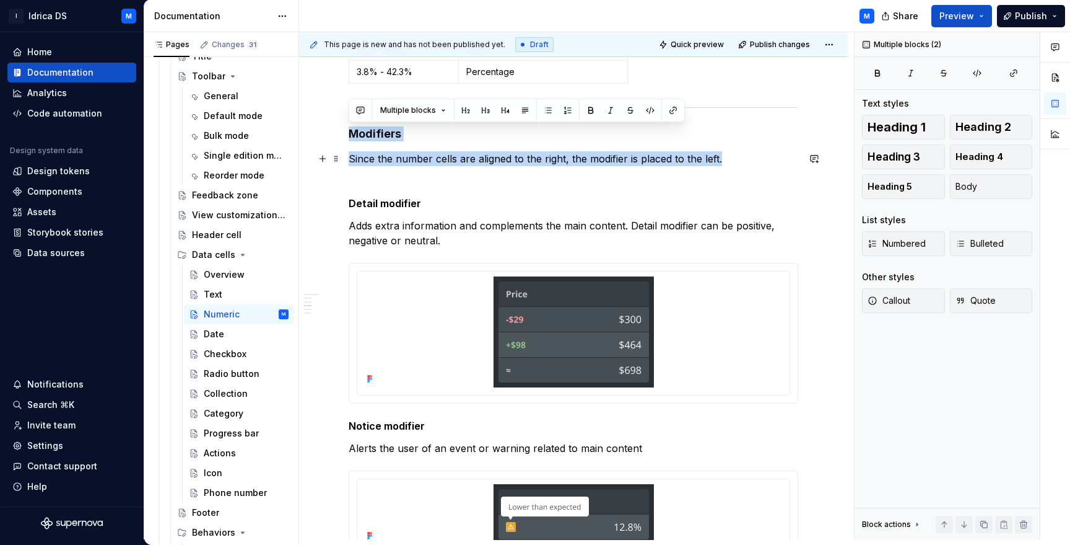
drag, startPoint x: 349, startPoint y: 248, endPoint x: 751, endPoint y: 157, distance: 412.2
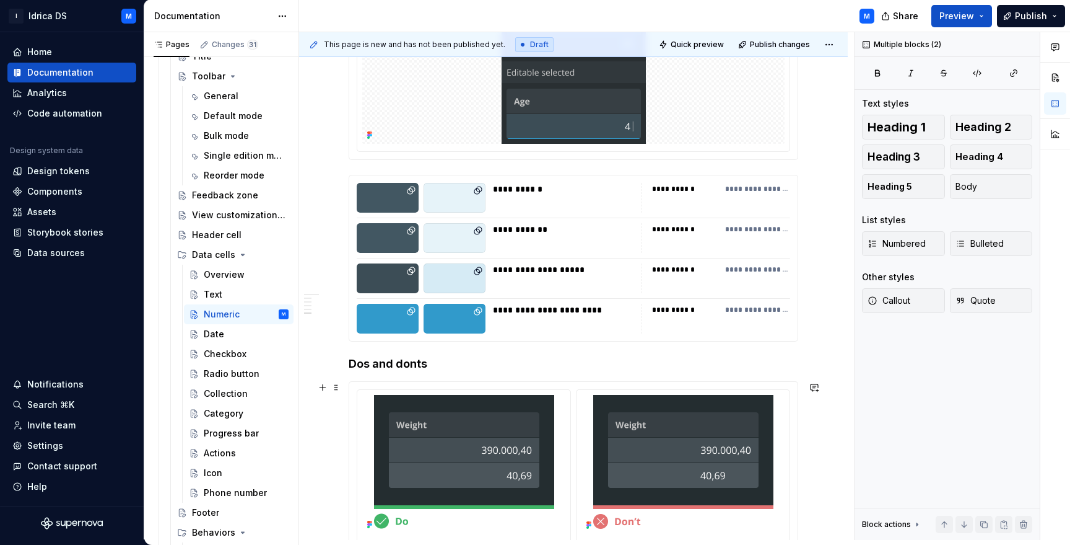
scroll to position [2084, 0]
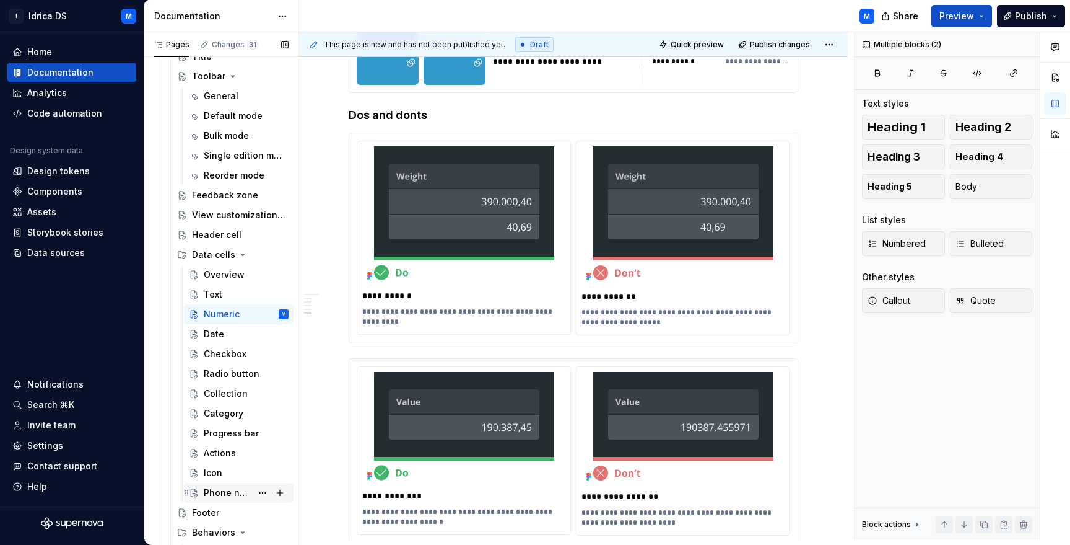
click at [234, 491] on div "Phone number" at bounding box center [228, 492] width 48 height 12
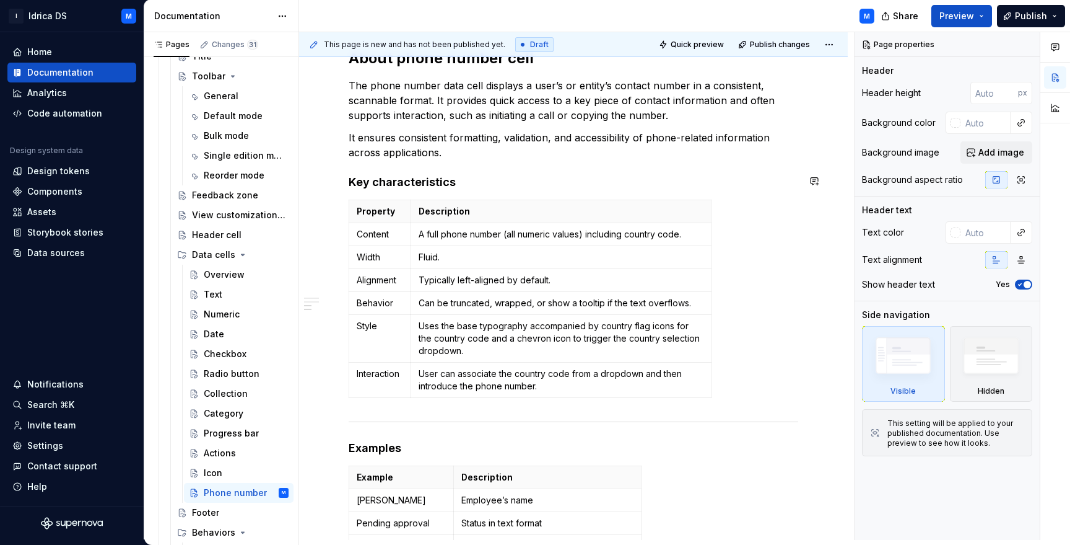
scroll to position [584, 0]
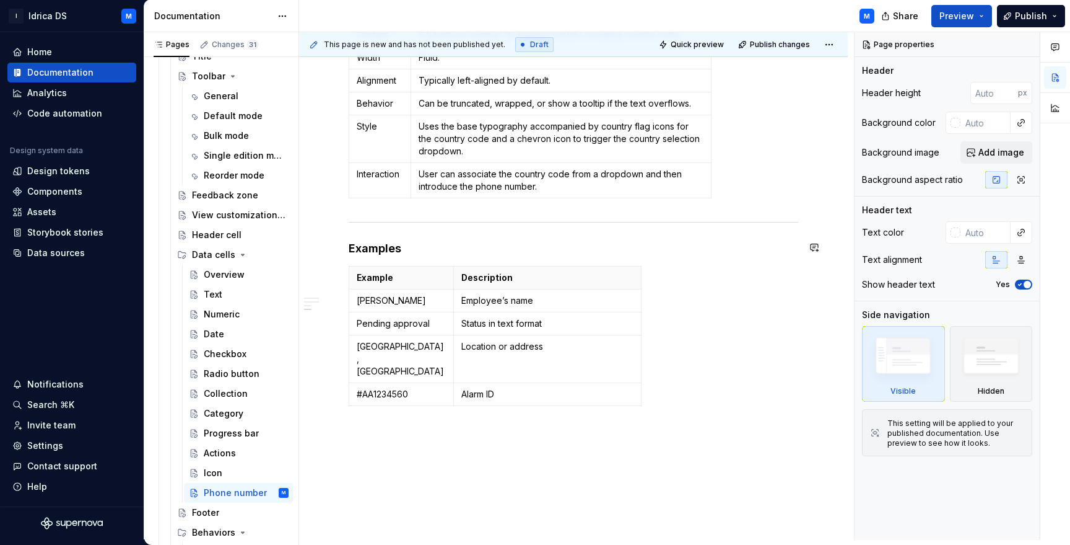
click at [406, 400] on div "Examples Example Description [PERSON_NAME] Employee’s name Pending approval Sta…" at bounding box center [573, 105] width 549 height 967
type textarea "*"
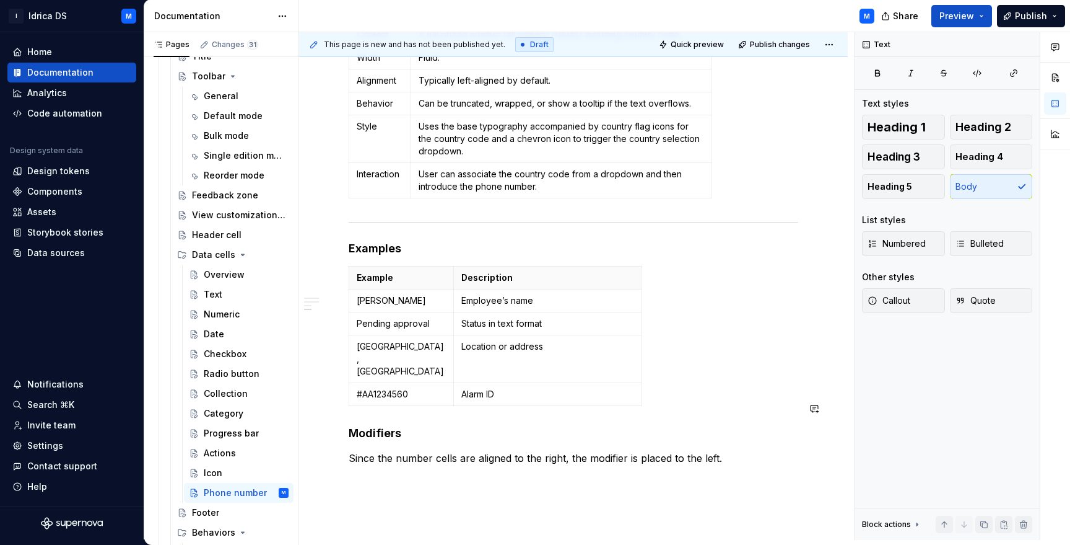
click at [405, 429] on div "Examples Example Description [PERSON_NAME] Employee’s name Pending approval Sta…" at bounding box center [574, 66] width 450 height 828
click at [387, 426] on h4 "Modifiers" at bounding box center [574, 433] width 450 height 15
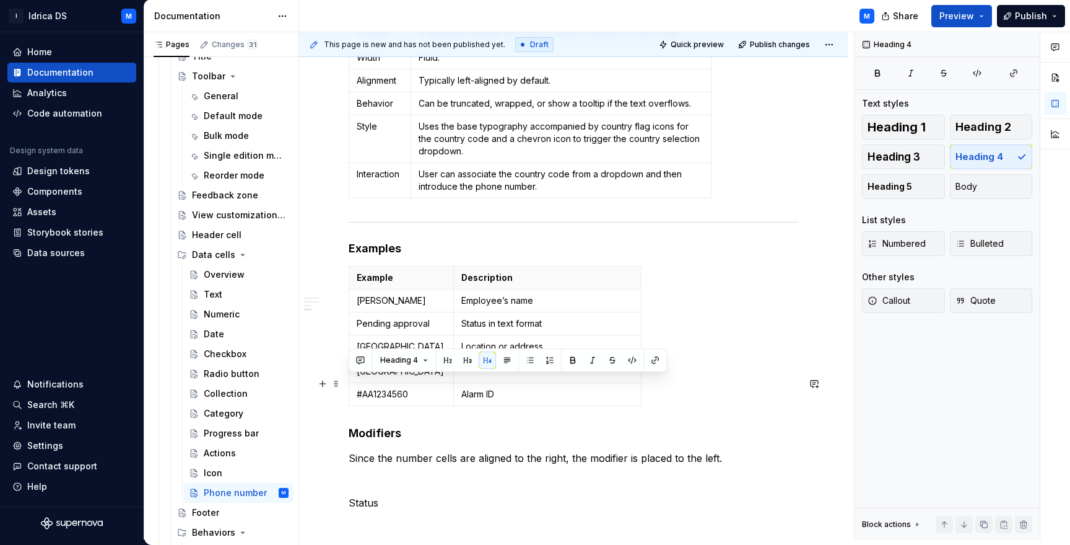
click at [387, 426] on h4 "Modifiers" at bounding box center [574, 433] width 450 height 15
click at [915, 151] on span "Heading 3" at bounding box center [894, 157] width 53 height 12
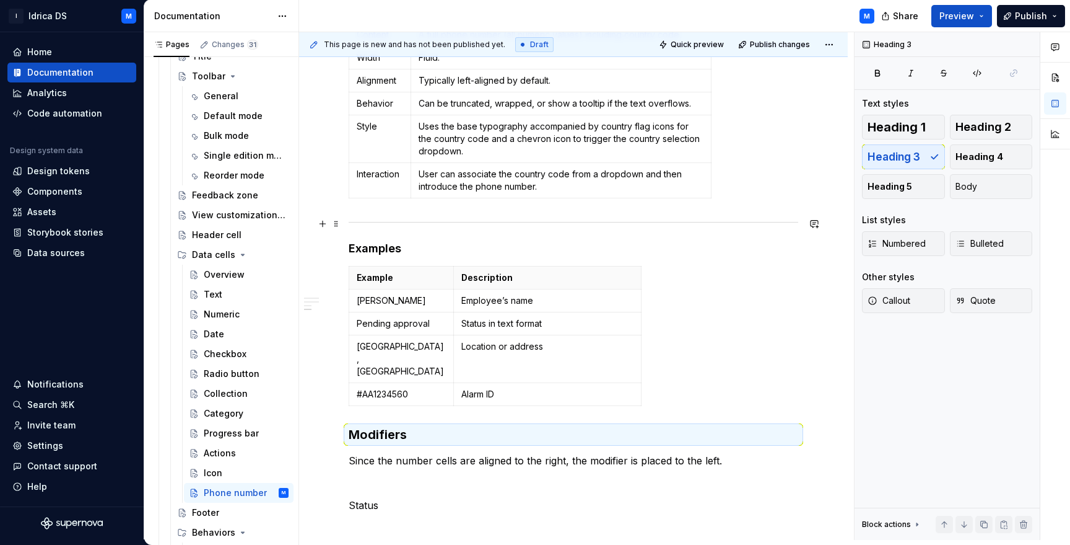
click at [375, 241] on h4 "Examples" at bounding box center [574, 248] width 450 height 15
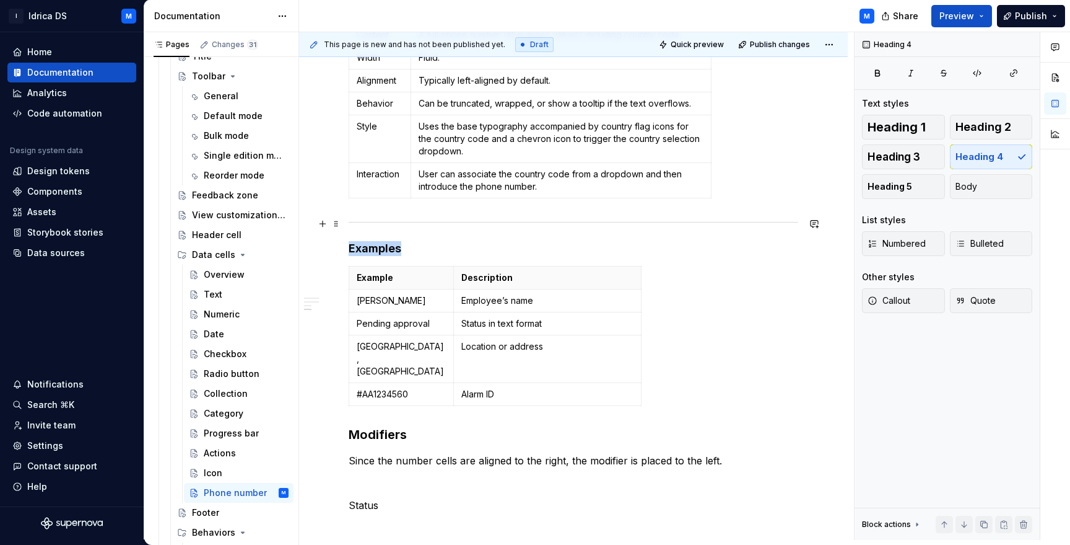
click at [376, 241] on h4 "Examples" at bounding box center [574, 248] width 450 height 15
click at [909, 158] on span "Heading 3" at bounding box center [894, 157] width 53 height 12
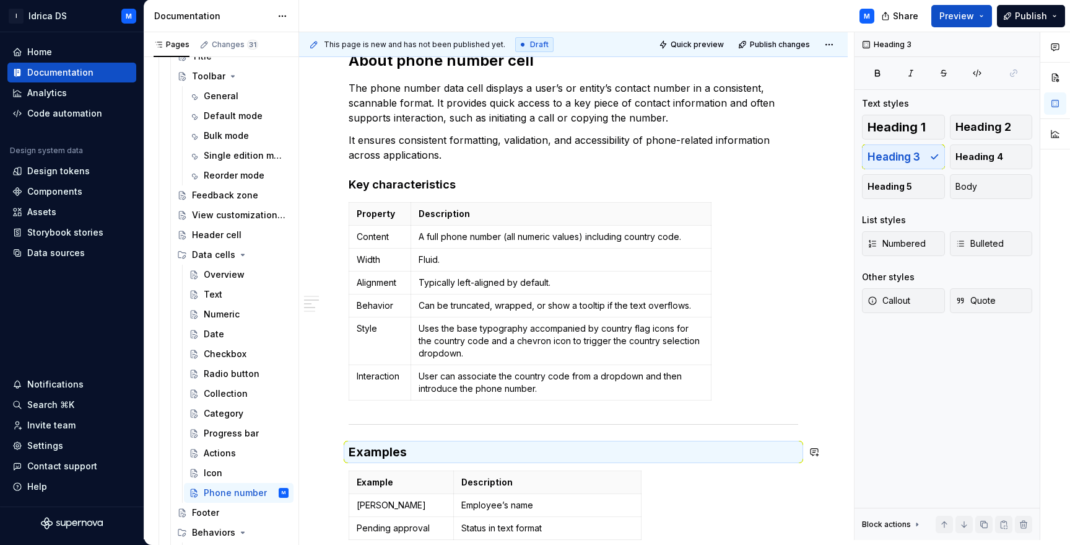
scroll to position [253, 0]
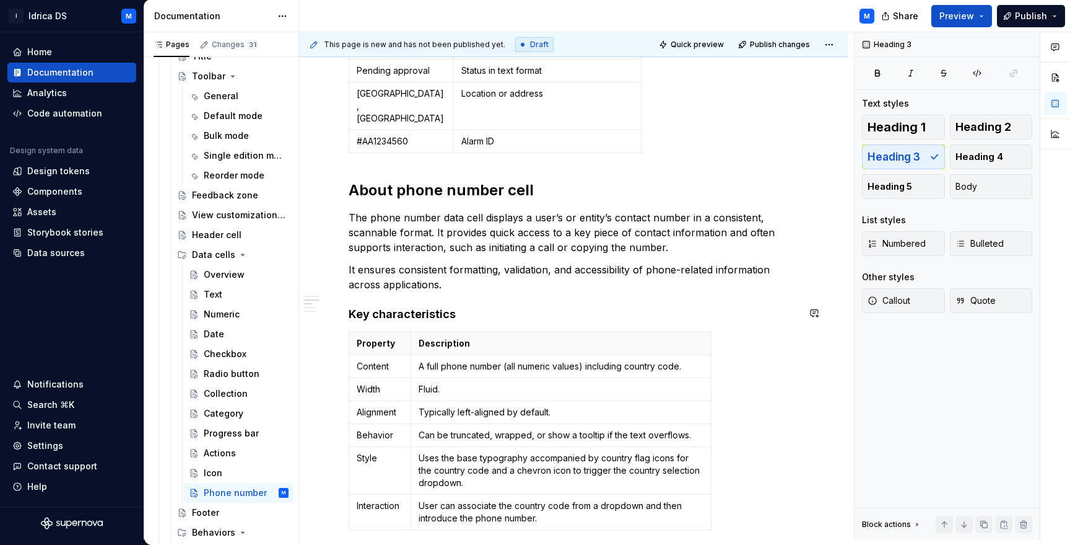
click at [421, 281] on div "Examples Example Description [PERSON_NAME] Employee’s name Pending approval Sta…" at bounding box center [574, 414] width 450 height 863
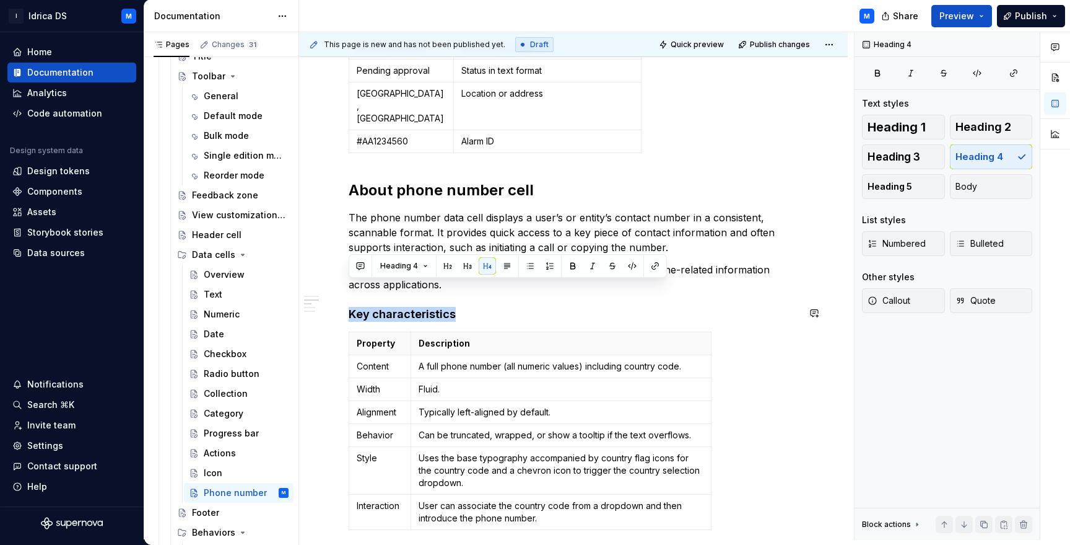
click at [421, 281] on div "Examples Example Description [PERSON_NAME] Employee’s name Pending approval Sta…" at bounding box center [574, 414] width 450 height 863
click at [905, 149] on button "Heading 3" at bounding box center [903, 156] width 83 height 25
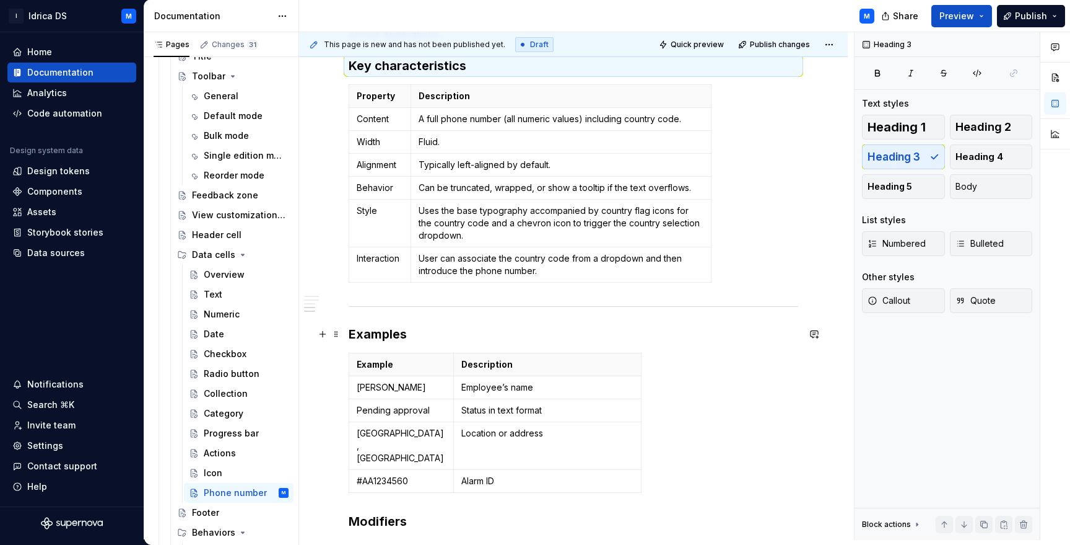
scroll to position [691, 0]
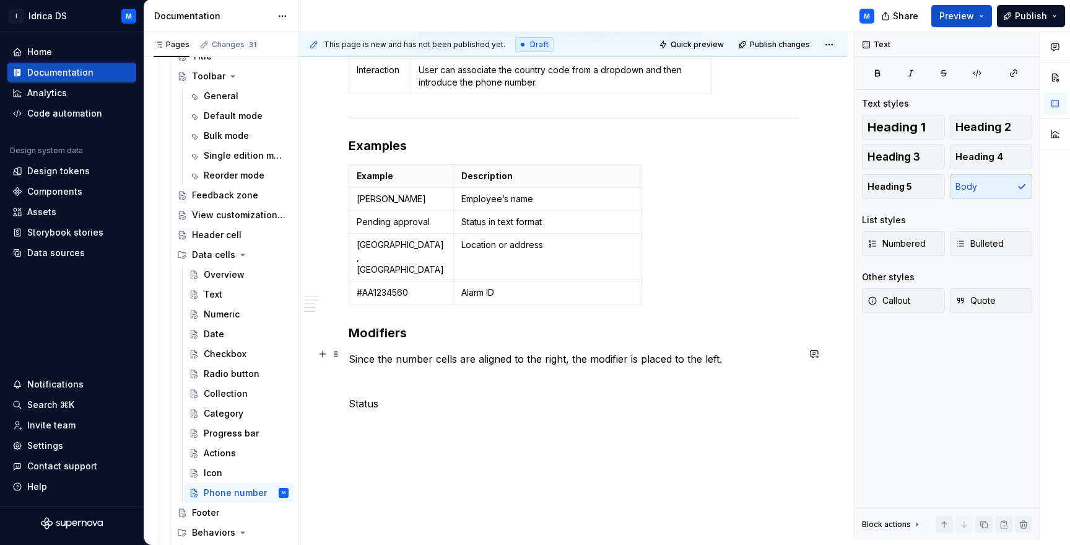
click at [419, 396] on p "Status" at bounding box center [574, 403] width 450 height 15
click at [367, 396] on p "Status" at bounding box center [574, 403] width 450 height 15
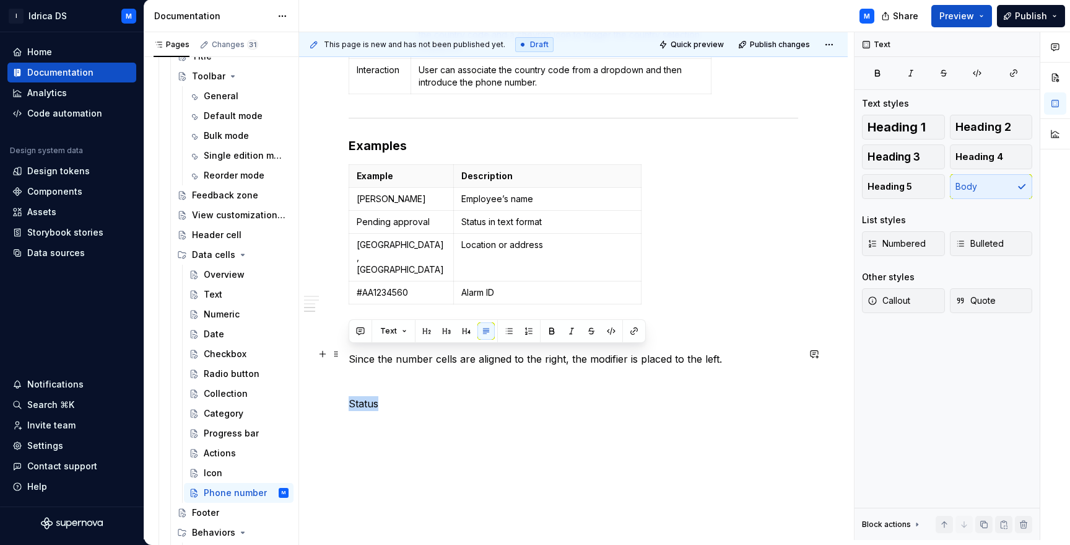
click at [367, 396] on p "Status" at bounding box center [574, 403] width 450 height 15
click at [903, 157] on span "Heading 3" at bounding box center [894, 157] width 53 height 12
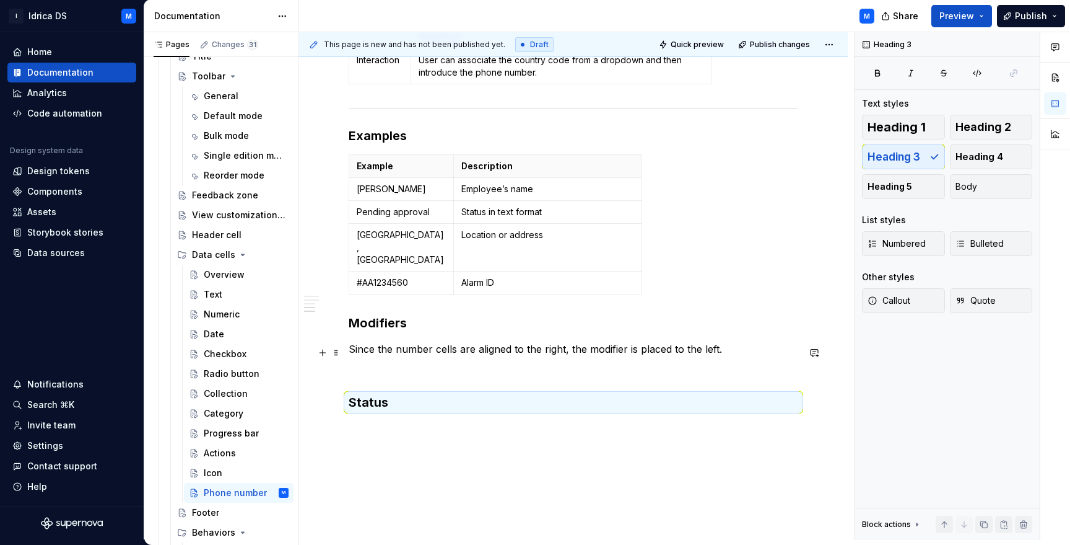
click at [426, 393] on h3 "Status" at bounding box center [574, 401] width 450 height 17
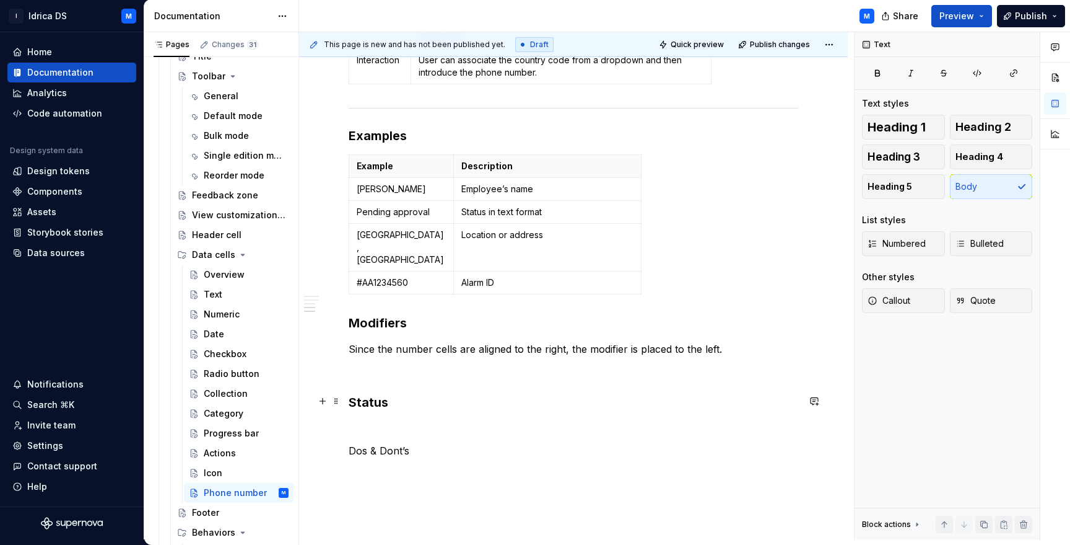
click at [396, 443] on p "Dos & Dont’s" at bounding box center [574, 450] width 450 height 15
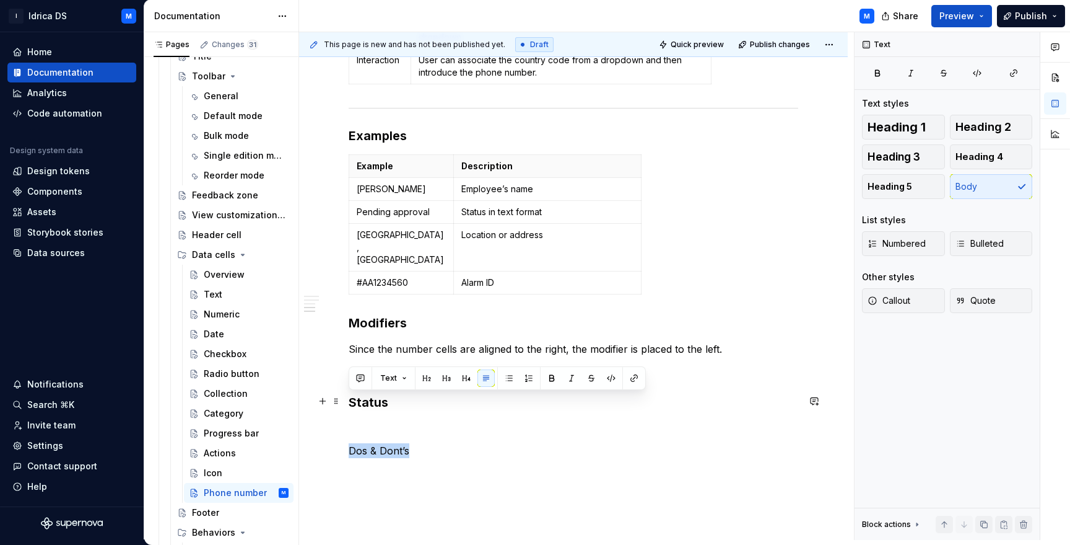
click at [396, 443] on p "Dos & Dont’s" at bounding box center [574, 450] width 450 height 15
click at [898, 159] on span "Heading 3" at bounding box center [894, 157] width 53 height 12
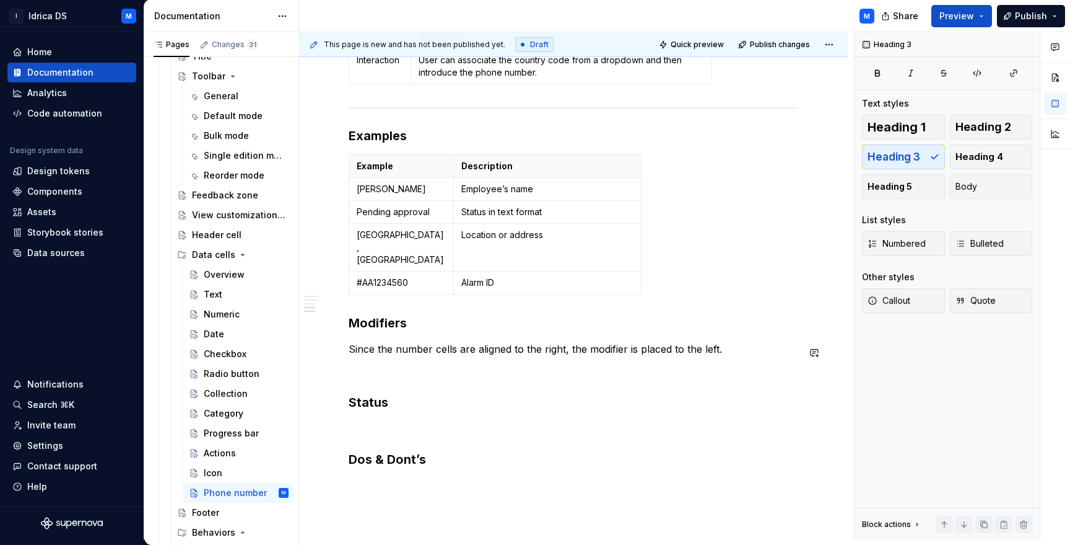
click at [491, 333] on div "Examples Example Description [PERSON_NAME] Employee’s name Pending approval Sta…" at bounding box center [574, 1] width 450 height 932
type textarea "*"
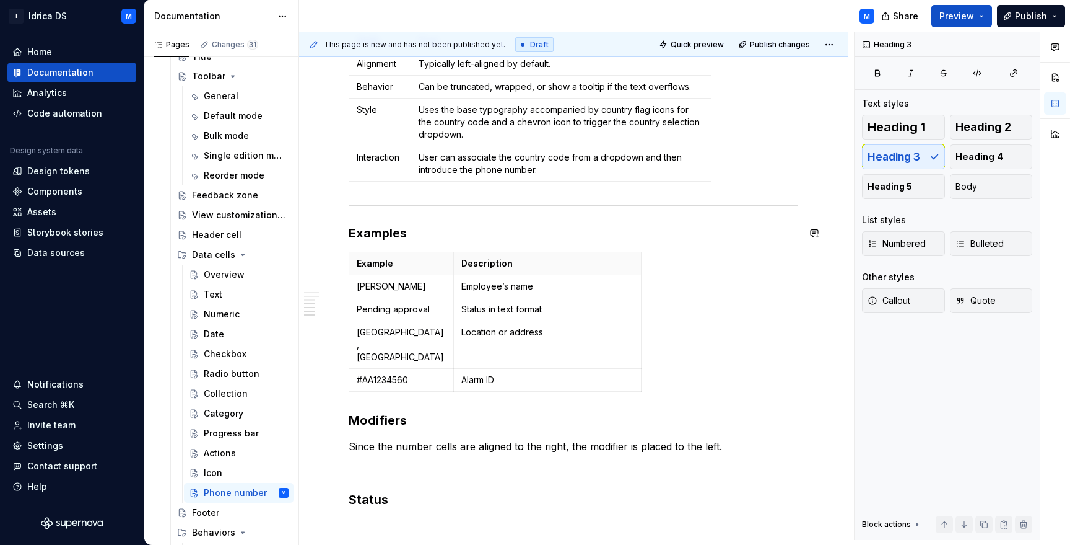
scroll to position [758, 0]
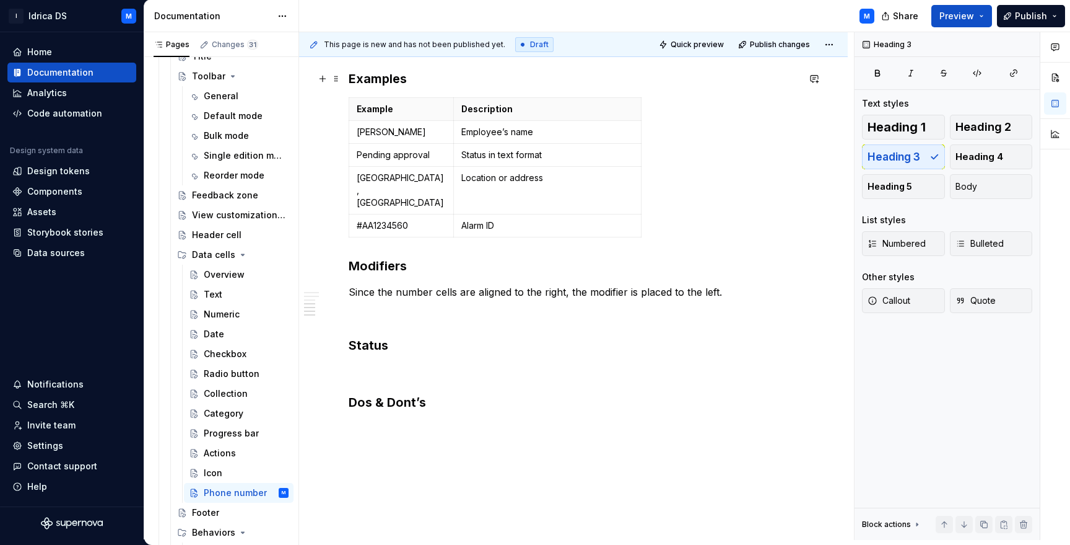
click at [657, 116] on div "Example Description [PERSON_NAME] Employee’s name Pending approval Status in te…" at bounding box center [574, 169] width 450 height 145
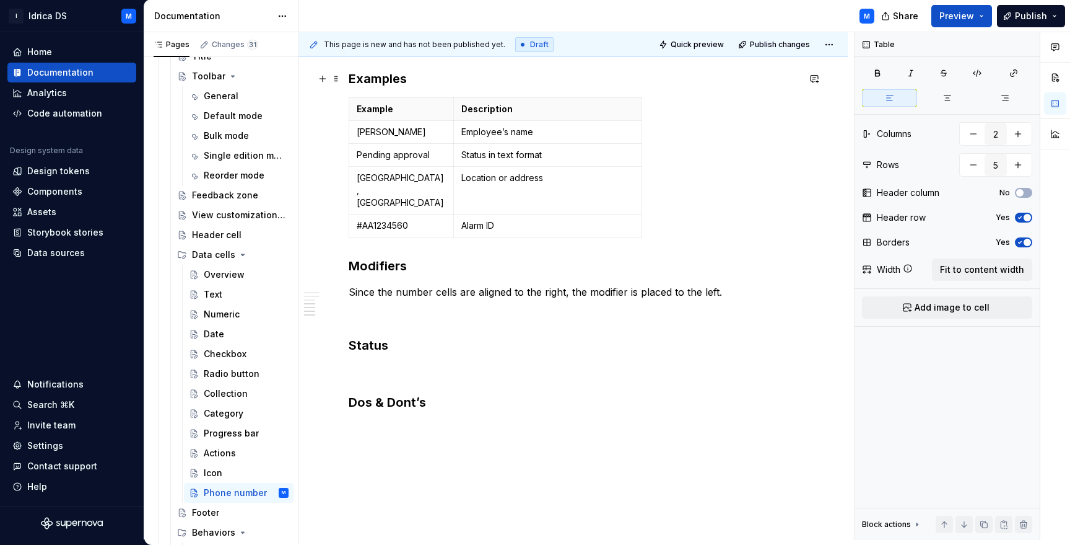
click at [744, 153] on div "Example Description [PERSON_NAME] Employee’s name Pending approval Status in te…" at bounding box center [574, 169] width 450 height 145
